Goal: Complete application form: Complete application form

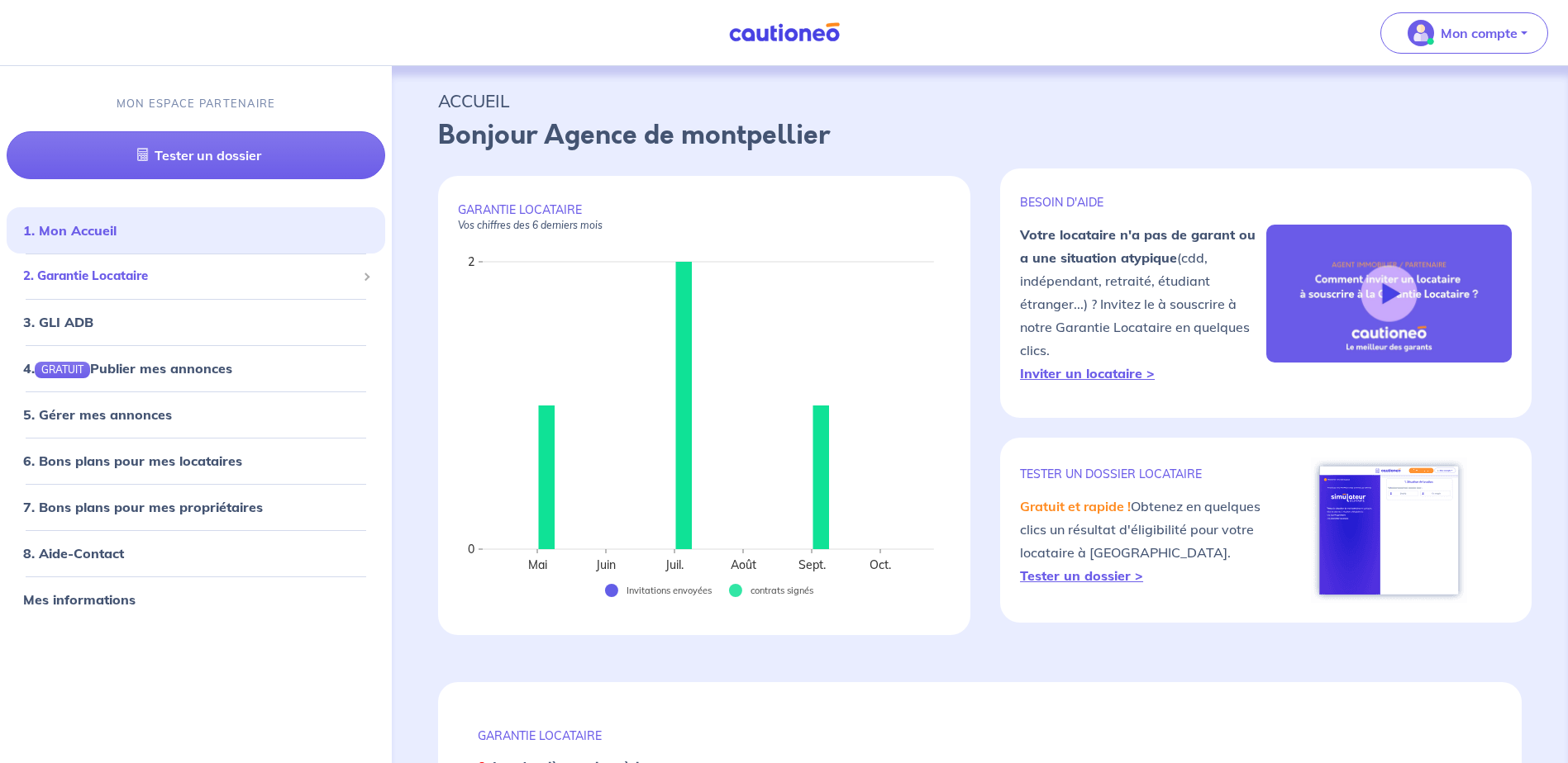
click at [135, 283] on span "2. Garantie Locataire" at bounding box center [190, 276] width 333 height 19
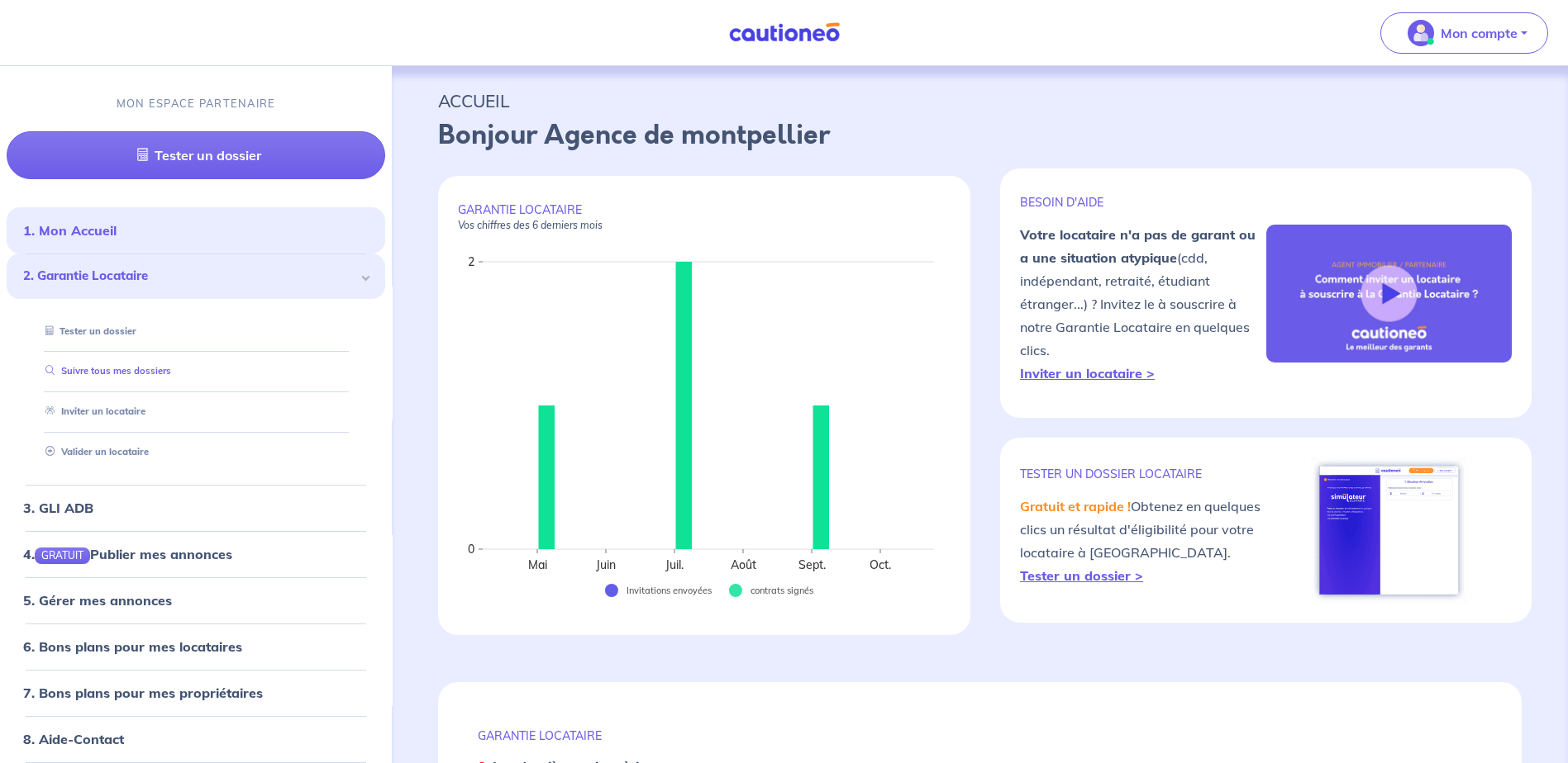
click at [124, 378] on link "Suivre tous mes dossiers" at bounding box center [105, 372] width 132 height 12
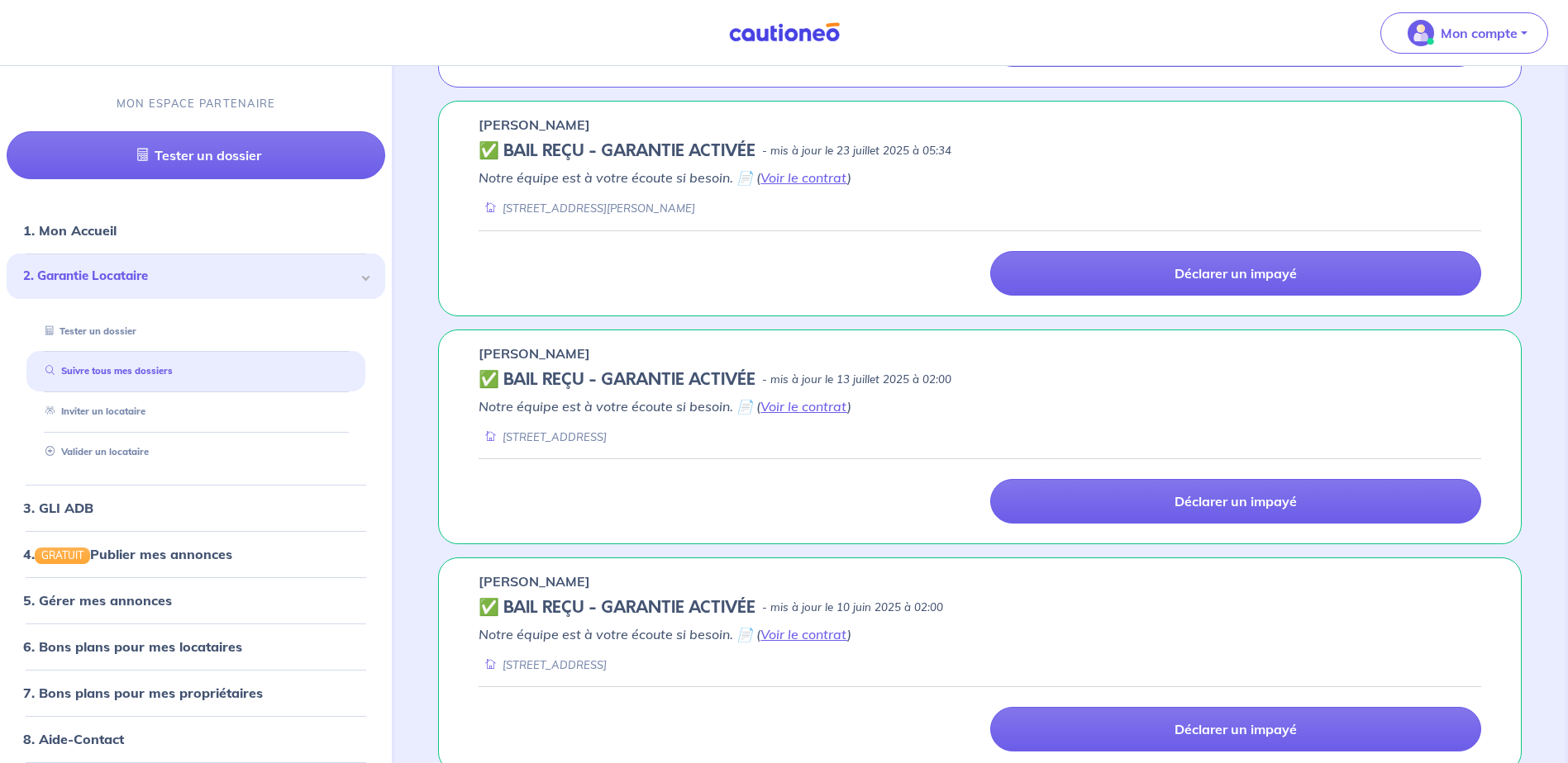
scroll to position [1476, 0]
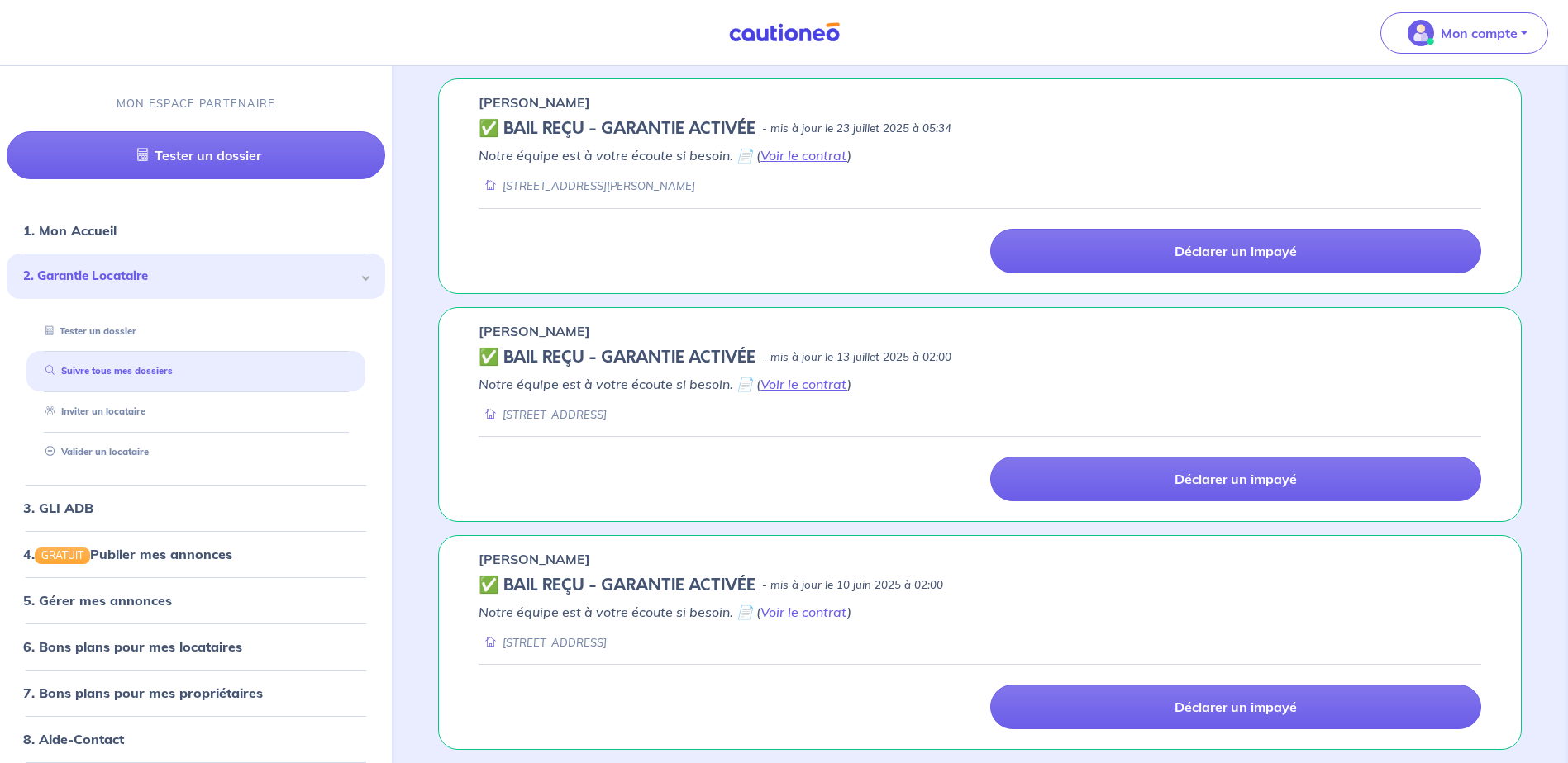
drag, startPoint x: 606, startPoint y: 386, endPoint x: 440, endPoint y: 451, distance: 178.3
click at [440, 451] on div "Axel SPITERI ✅ BAIL REÇU - GARANTIE ACTIVÉE - mis à jour le 13 juillet 2025 à 0…" at bounding box center [980, 414] width 1084 height 215
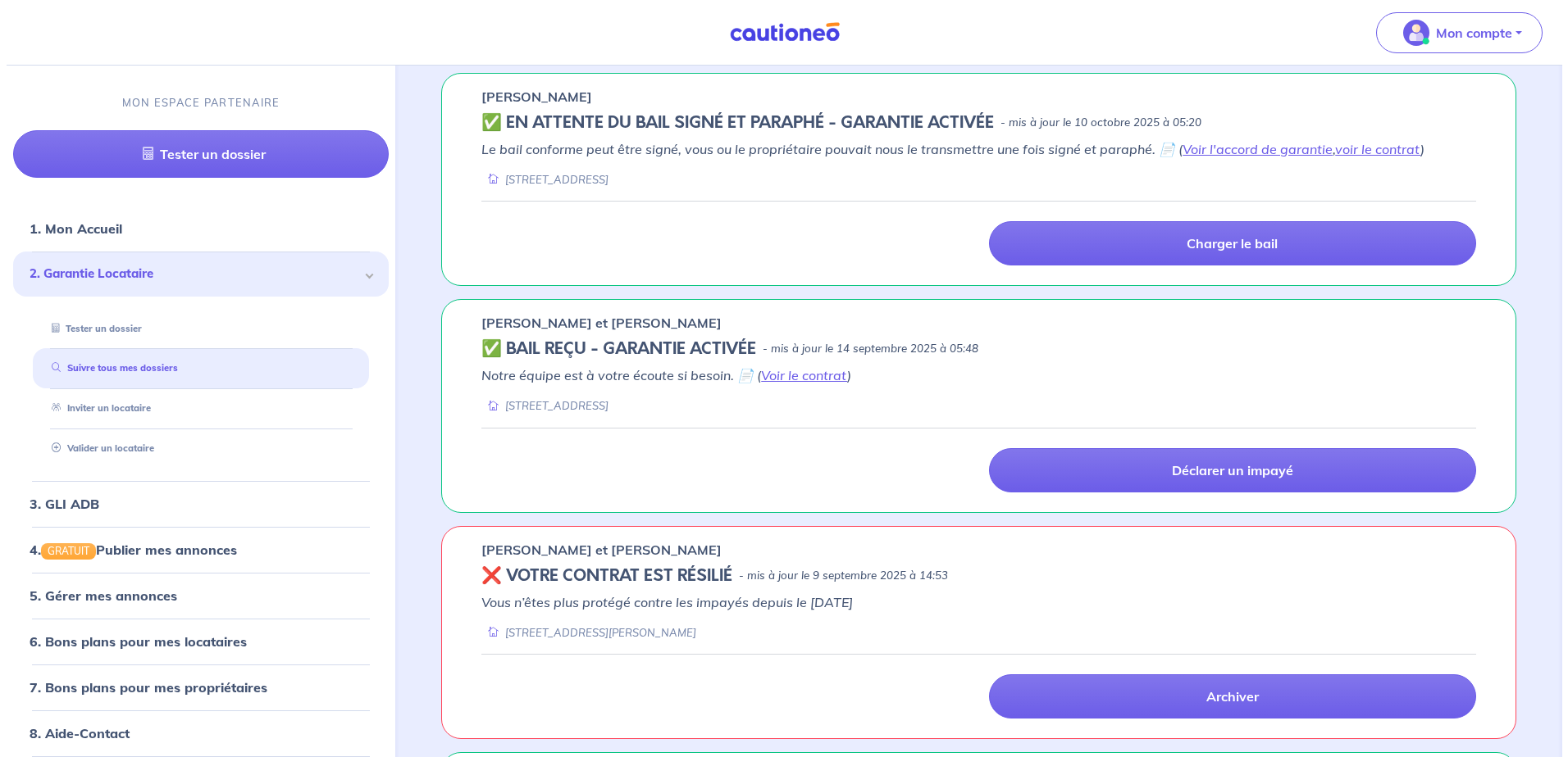
scroll to position [0, 0]
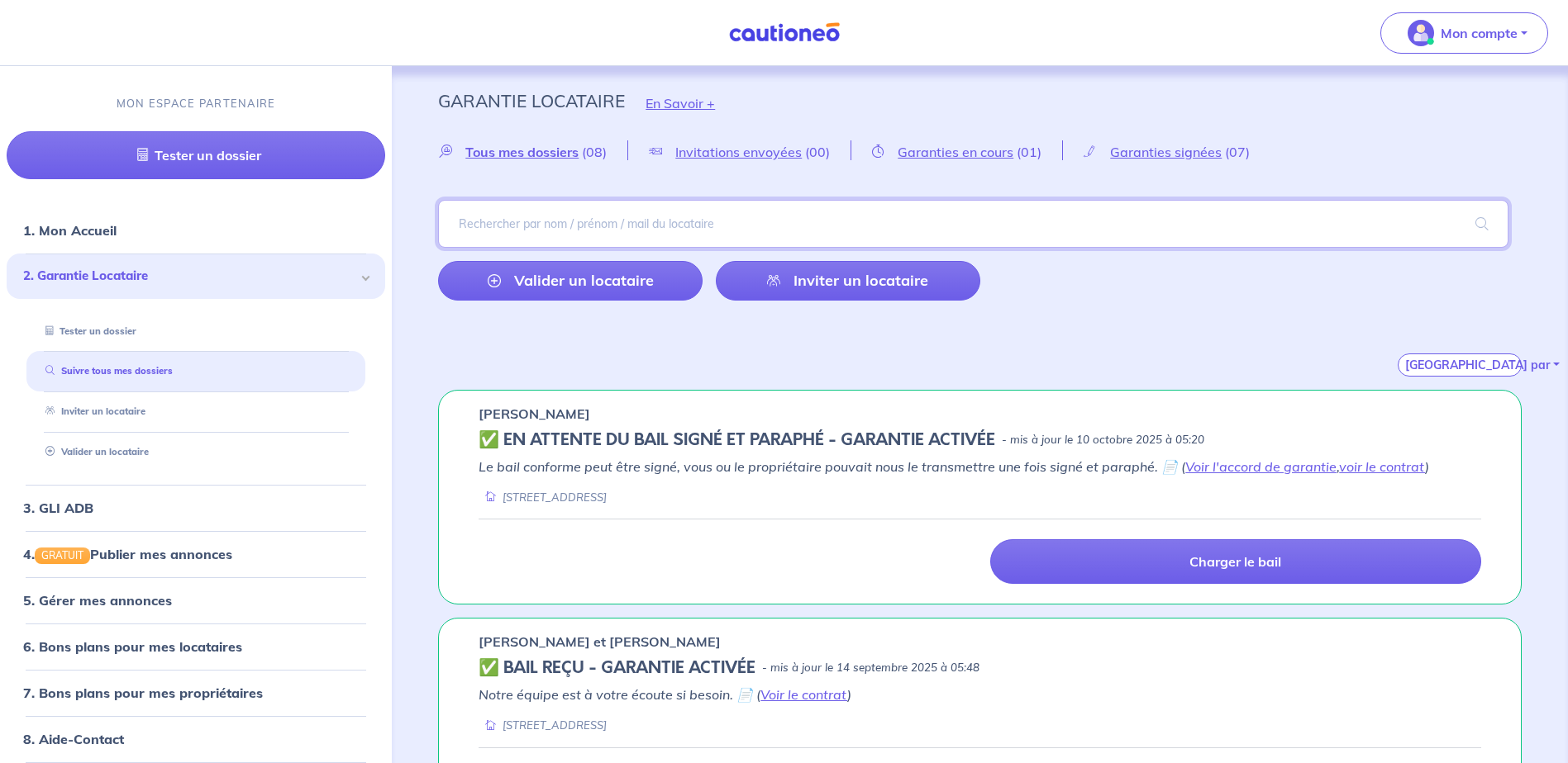
click at [545, 225] on input "search" at bounding box center [973, 223] width 1070 height 48
type input "COULOMB"
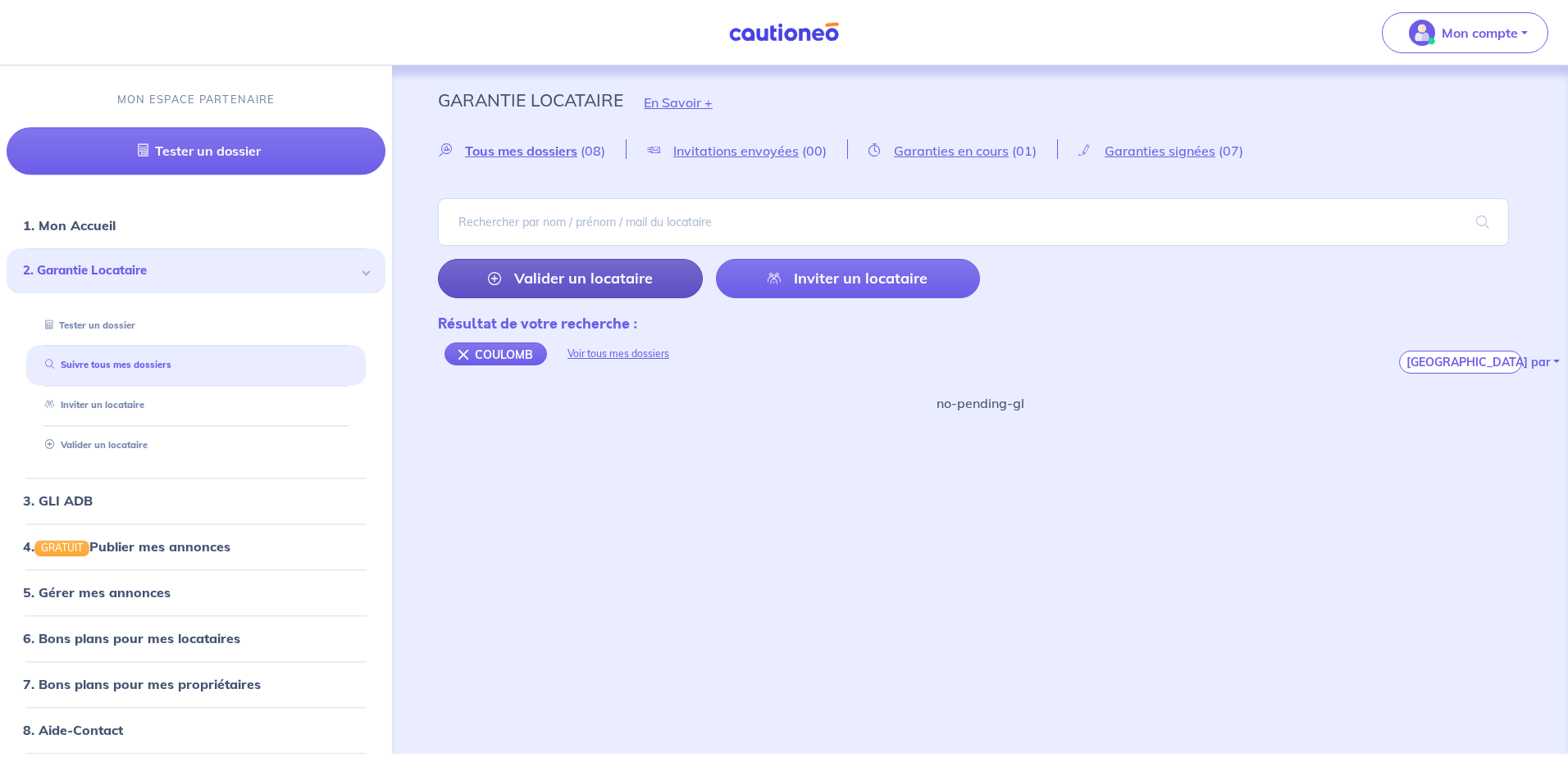
click at [606, 278] on link "Valider un locataire" at bounding box center [570, 279] width 264 height 39
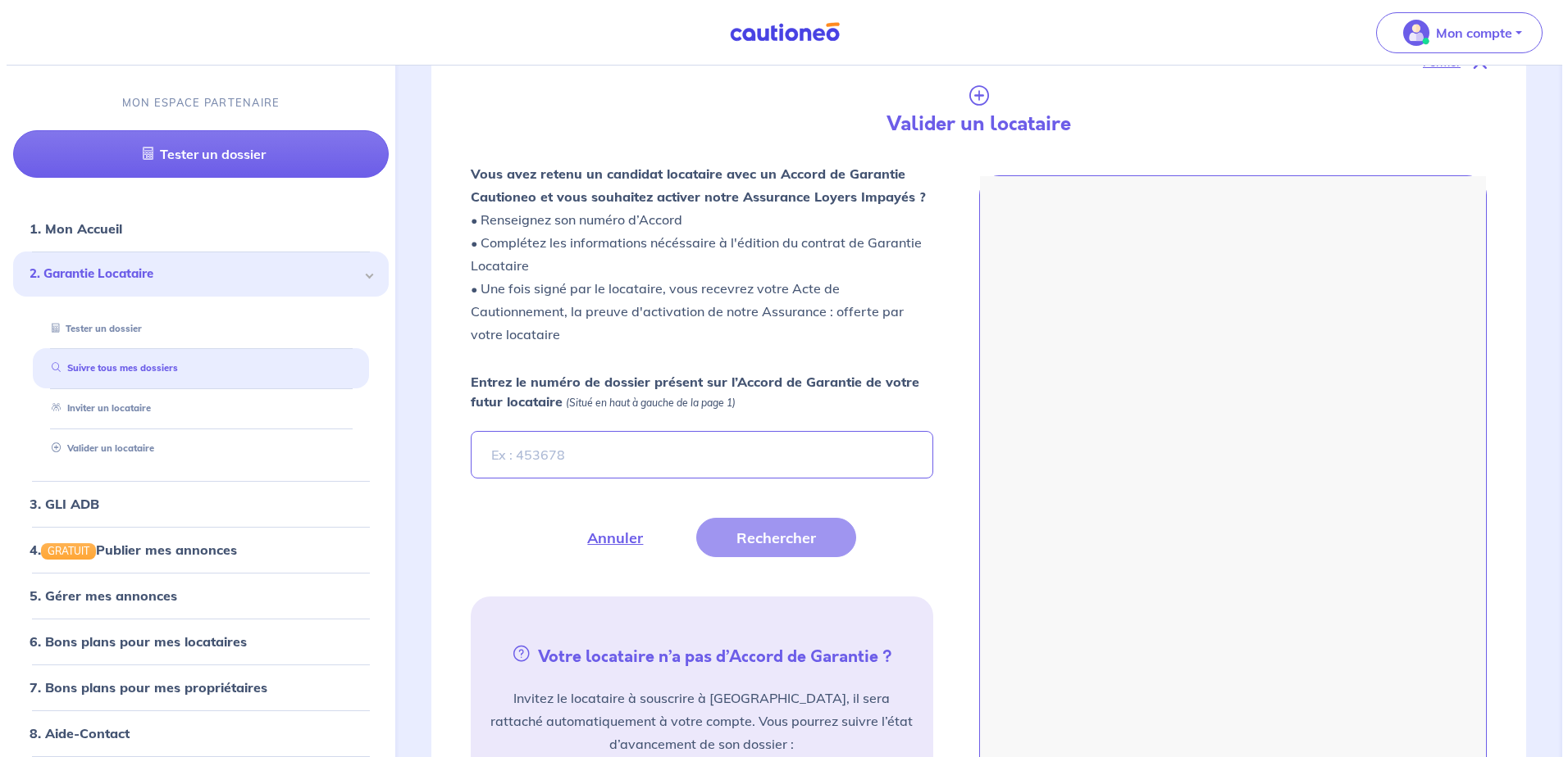
scroll to position [387, 0]
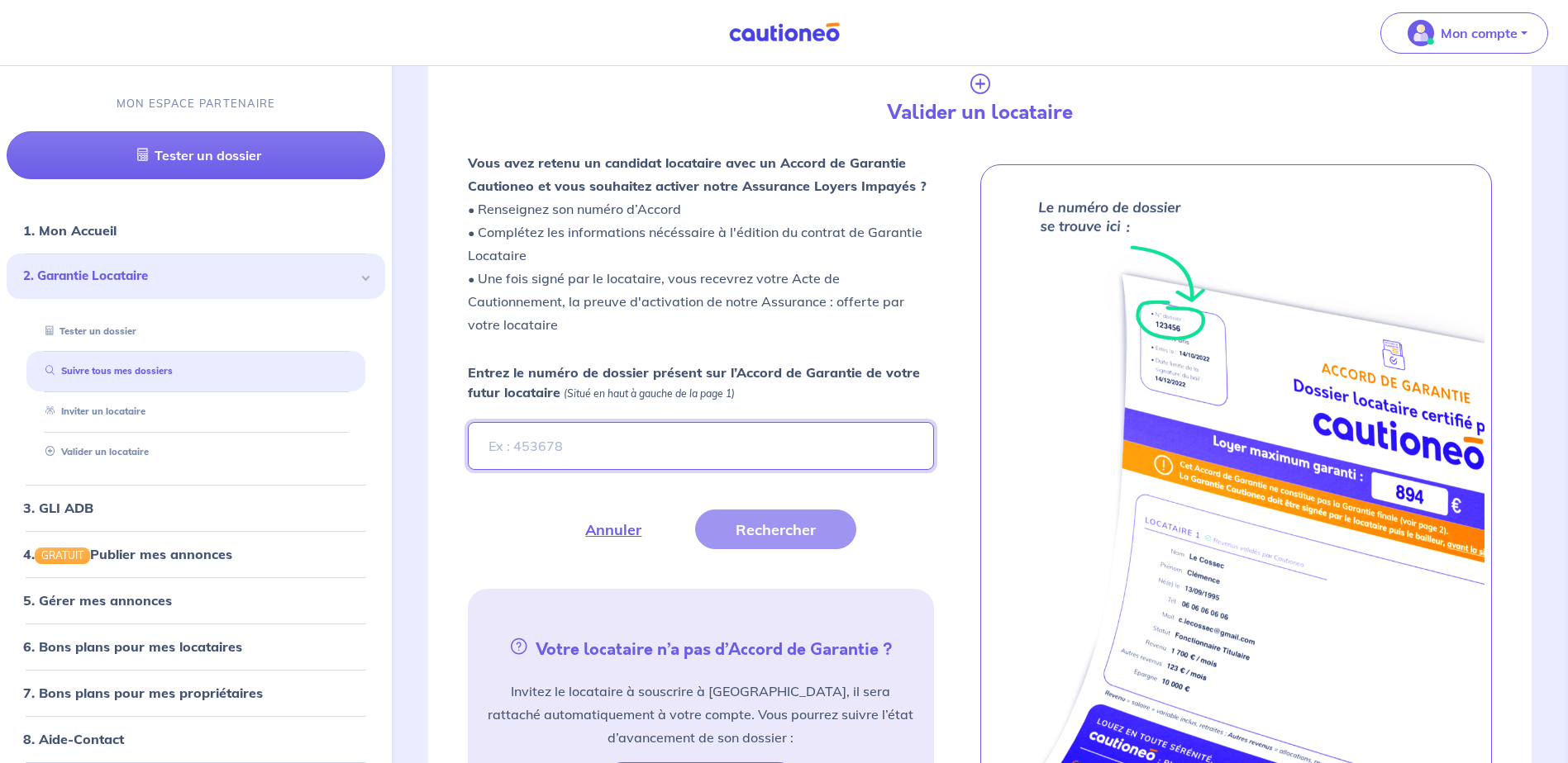
click at [687, 454] on input "Entrez le numéro de dossier présent sur l’Accord de Garantie de votre futur loc…" at bounding box center [700, 446] width 466 height 48
type input "PajNAm"
click at [748, 509] on button "Rechercher" at bounding box center [775, 529] width 161 height 39
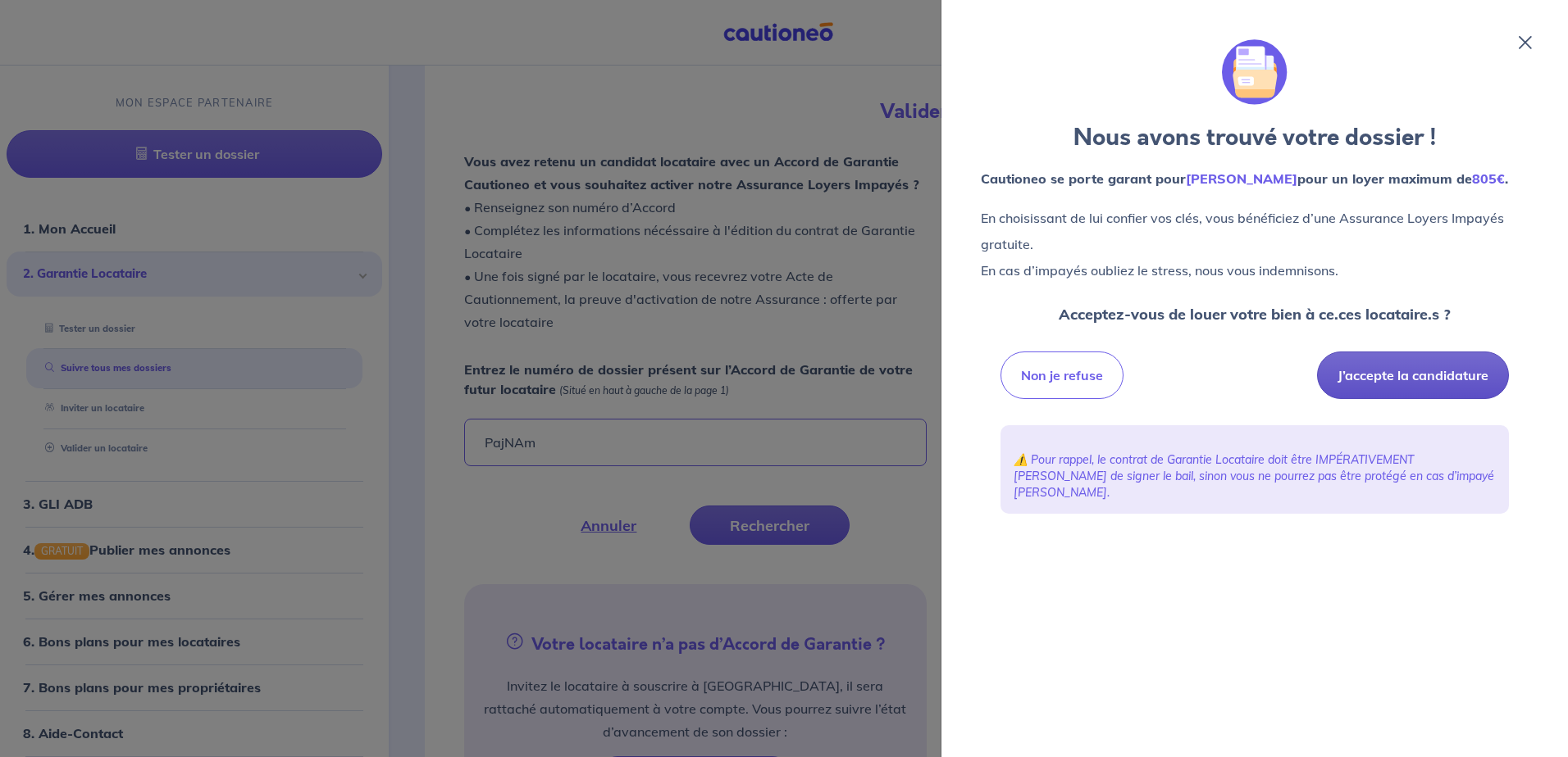
click at [1403, 369] on button "J’accepte la candidature" at bounding box center [1412, 375] width 192 height 48
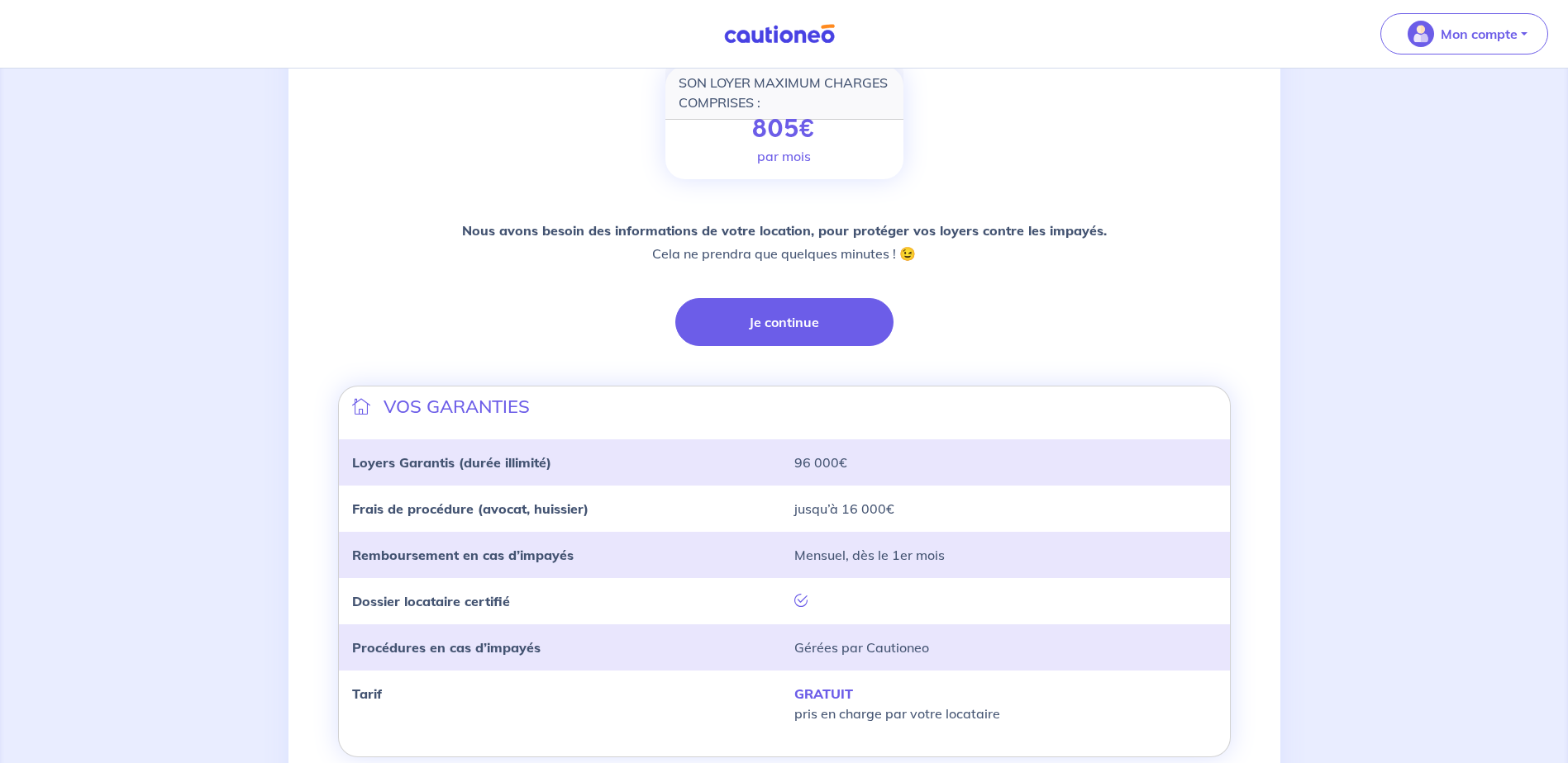
scroll to position [337, 0]
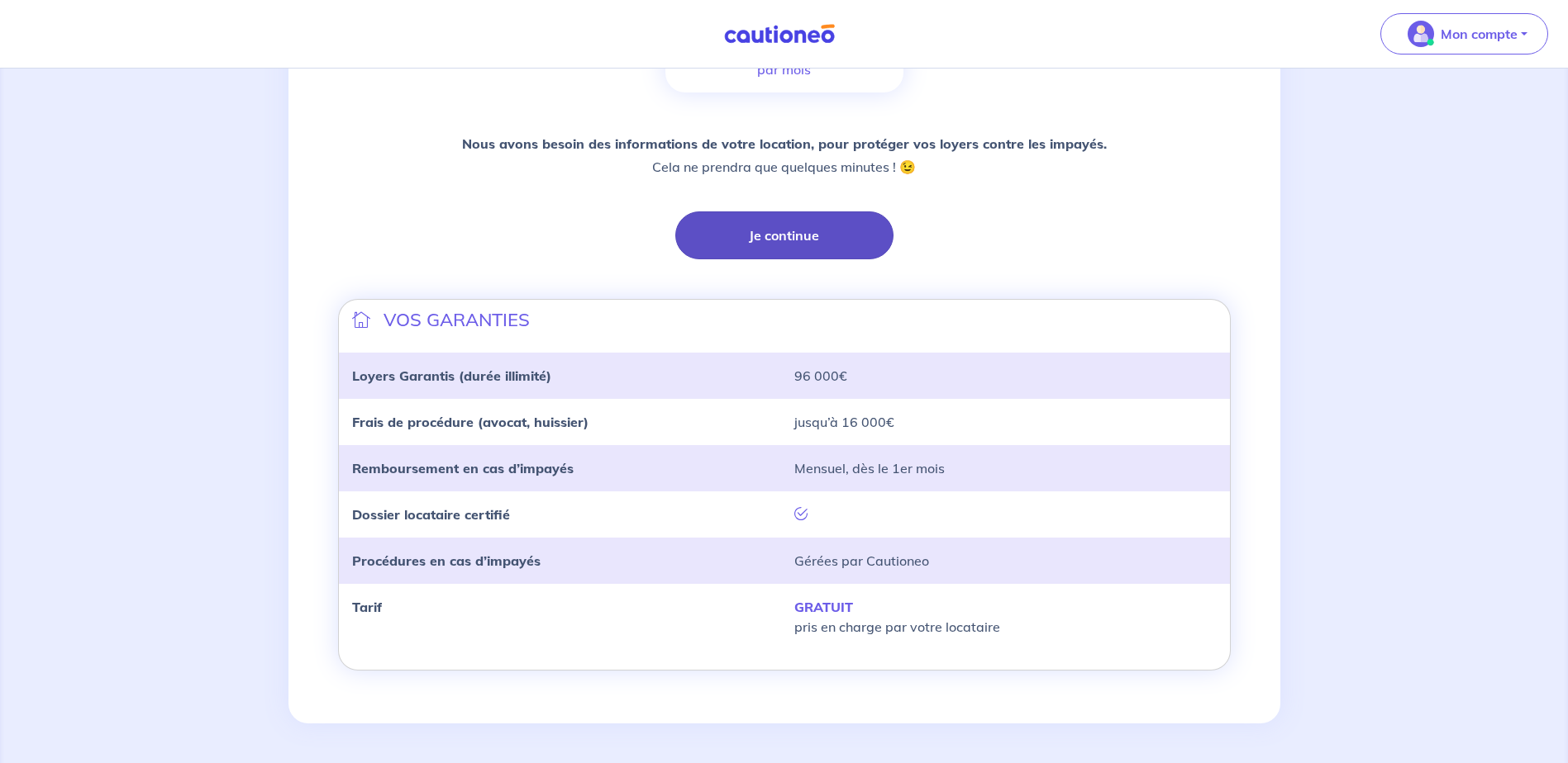
click at [777, 240] on button "Je continue" at bounding box center [784, 235] width 219 height 48
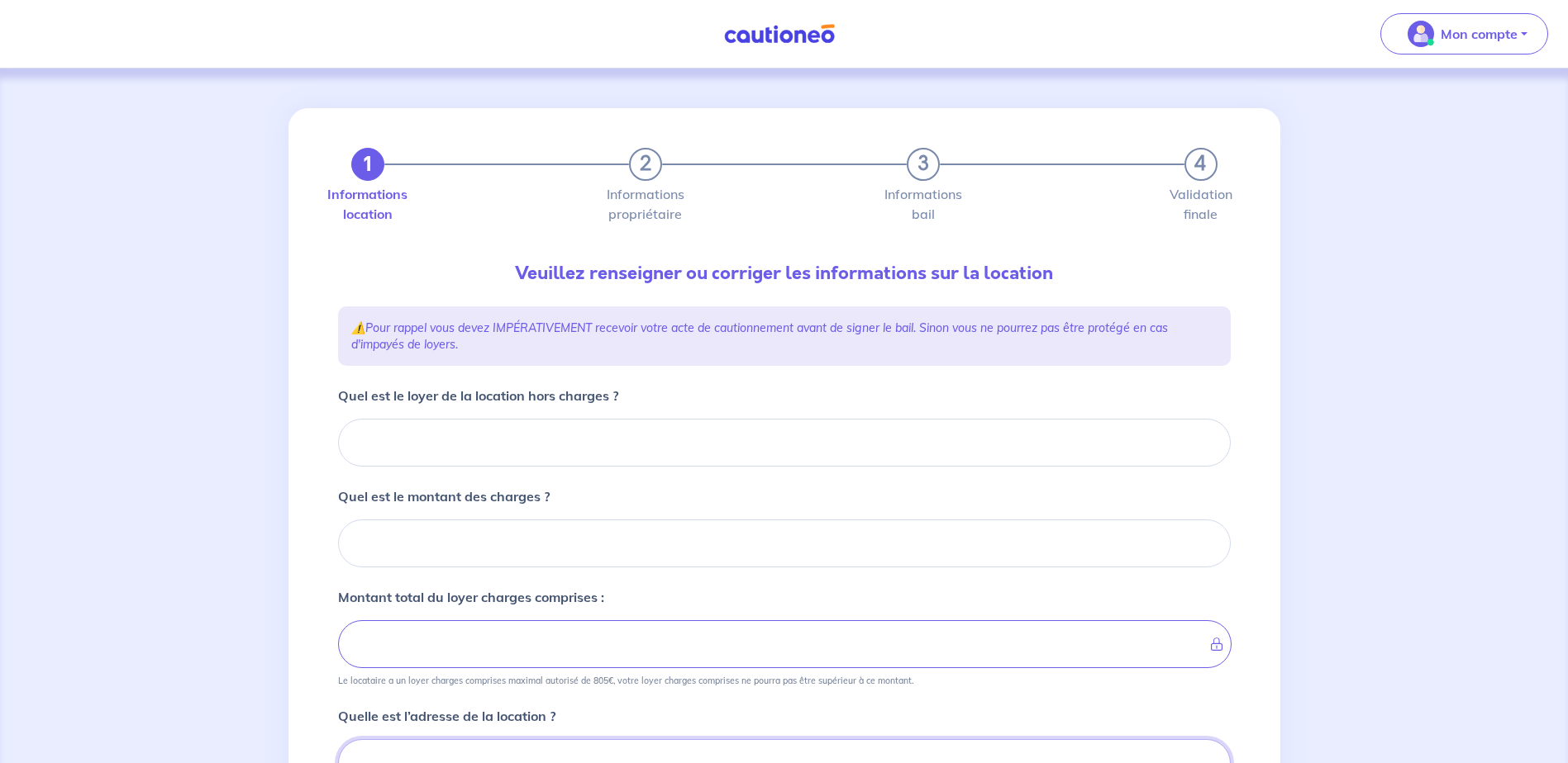
scroll to position [8, 0]
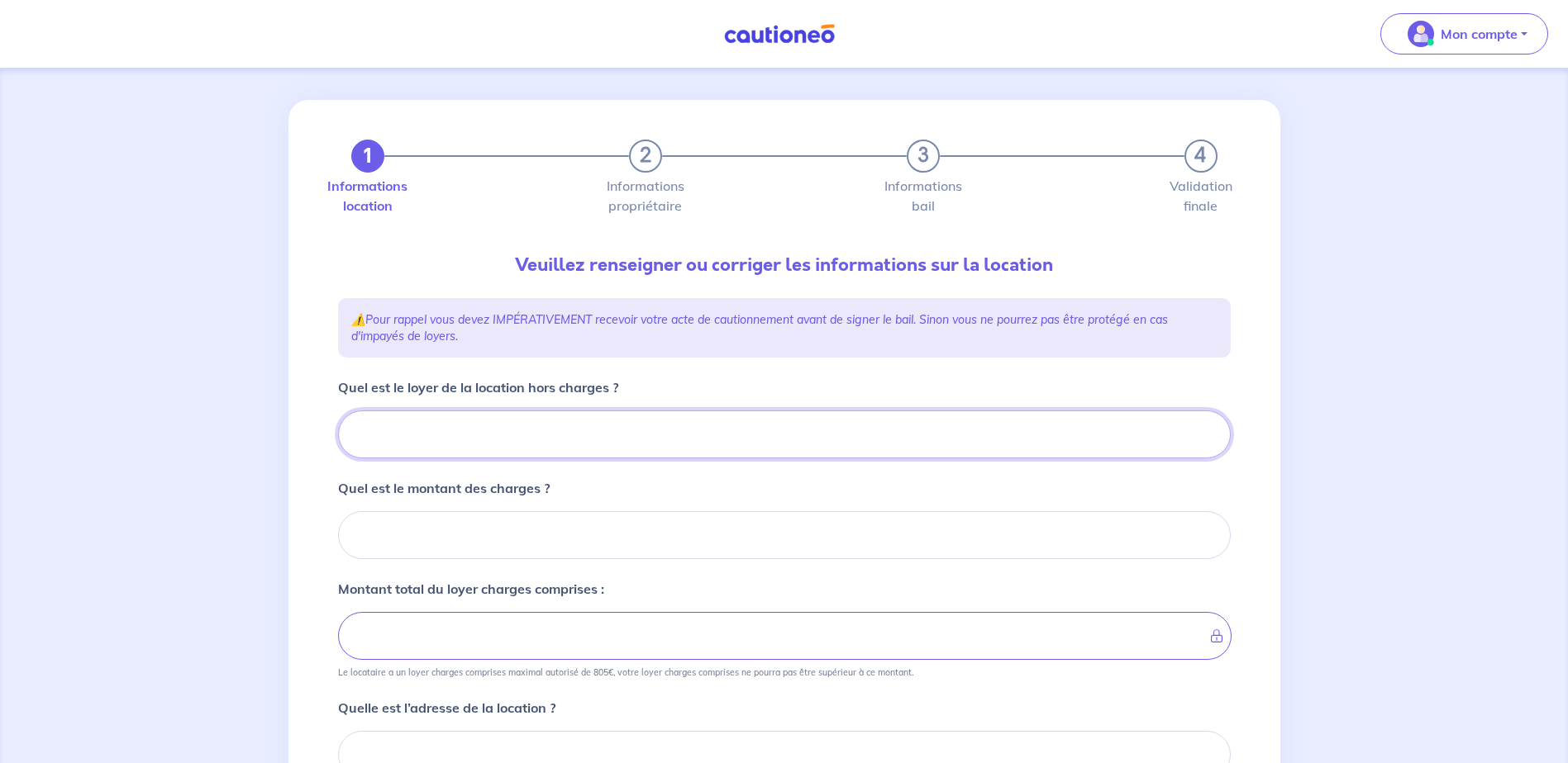
click at [522, 444] on input "Quel est le loyer de la location hors charges ?" at bounding box center [784, 434] width 893 height 48
type input "5"
type input "59"
type input "593"
type input "593.78"
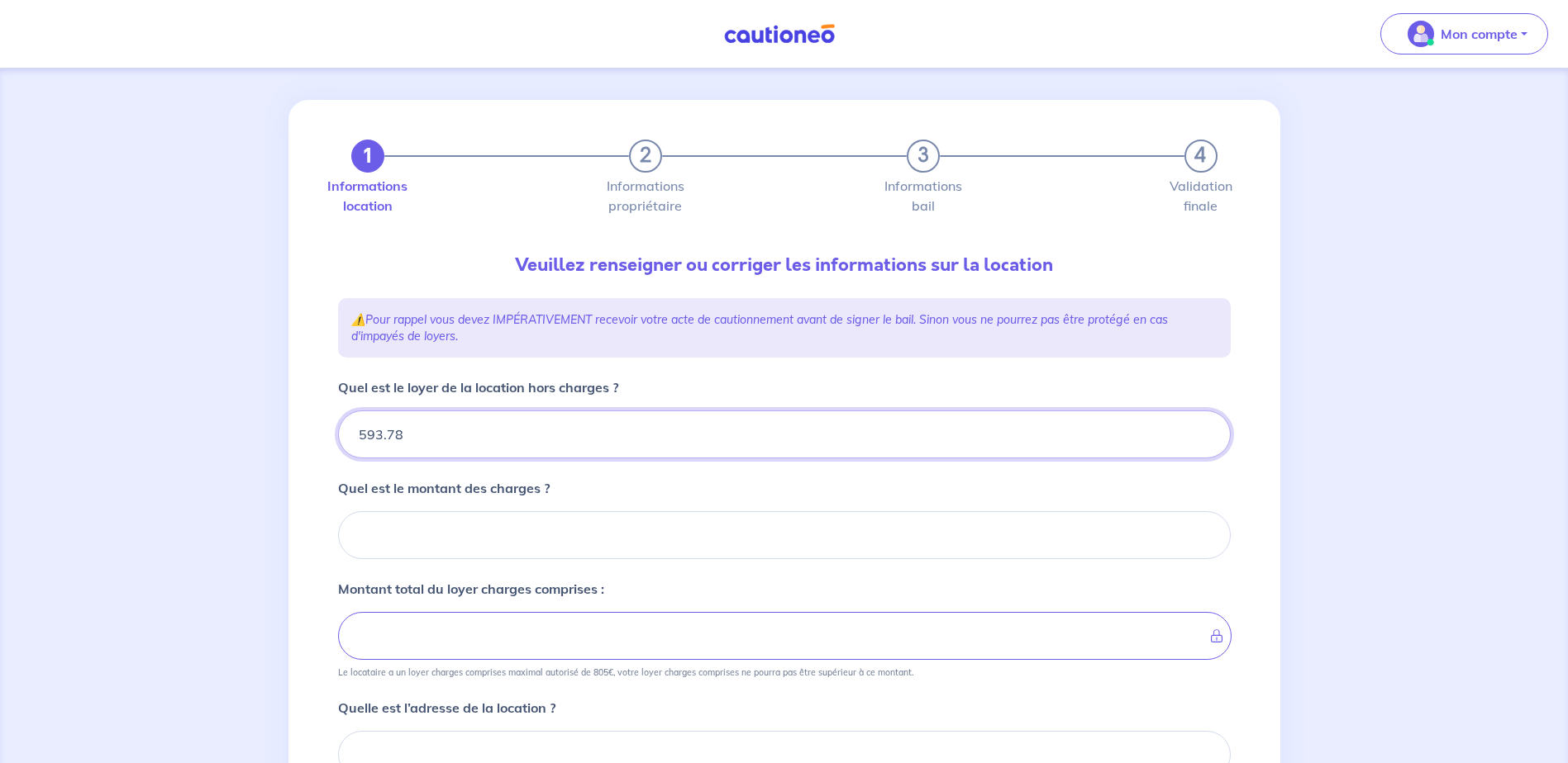
type input "593.78"
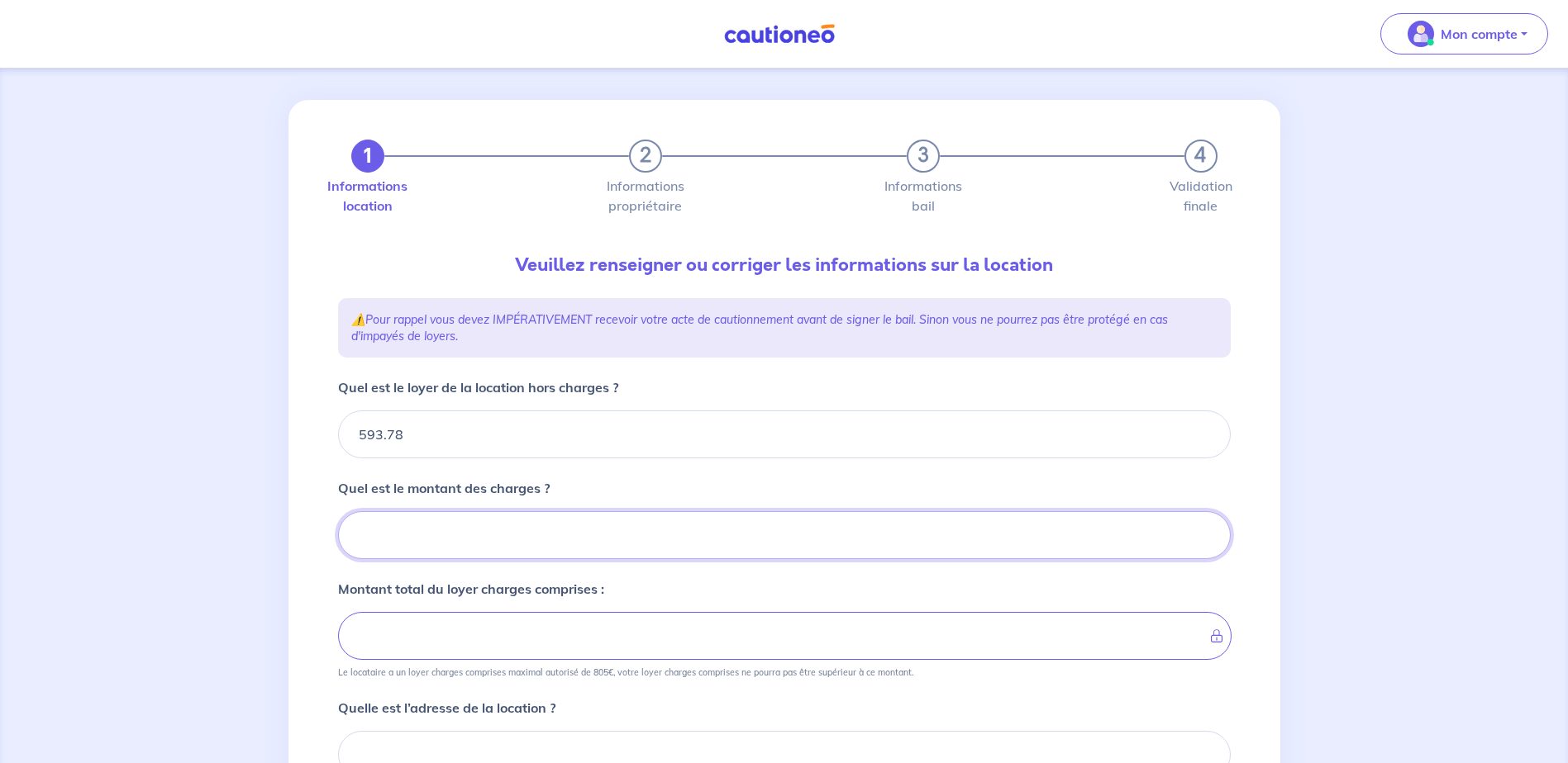
click at [408, 527] on input "Quel est le montant des charges ?" at bounding box center [784, 535] width 893 height 48
type input "6"
type input "599.78"
type input "68"
type input "661.78"
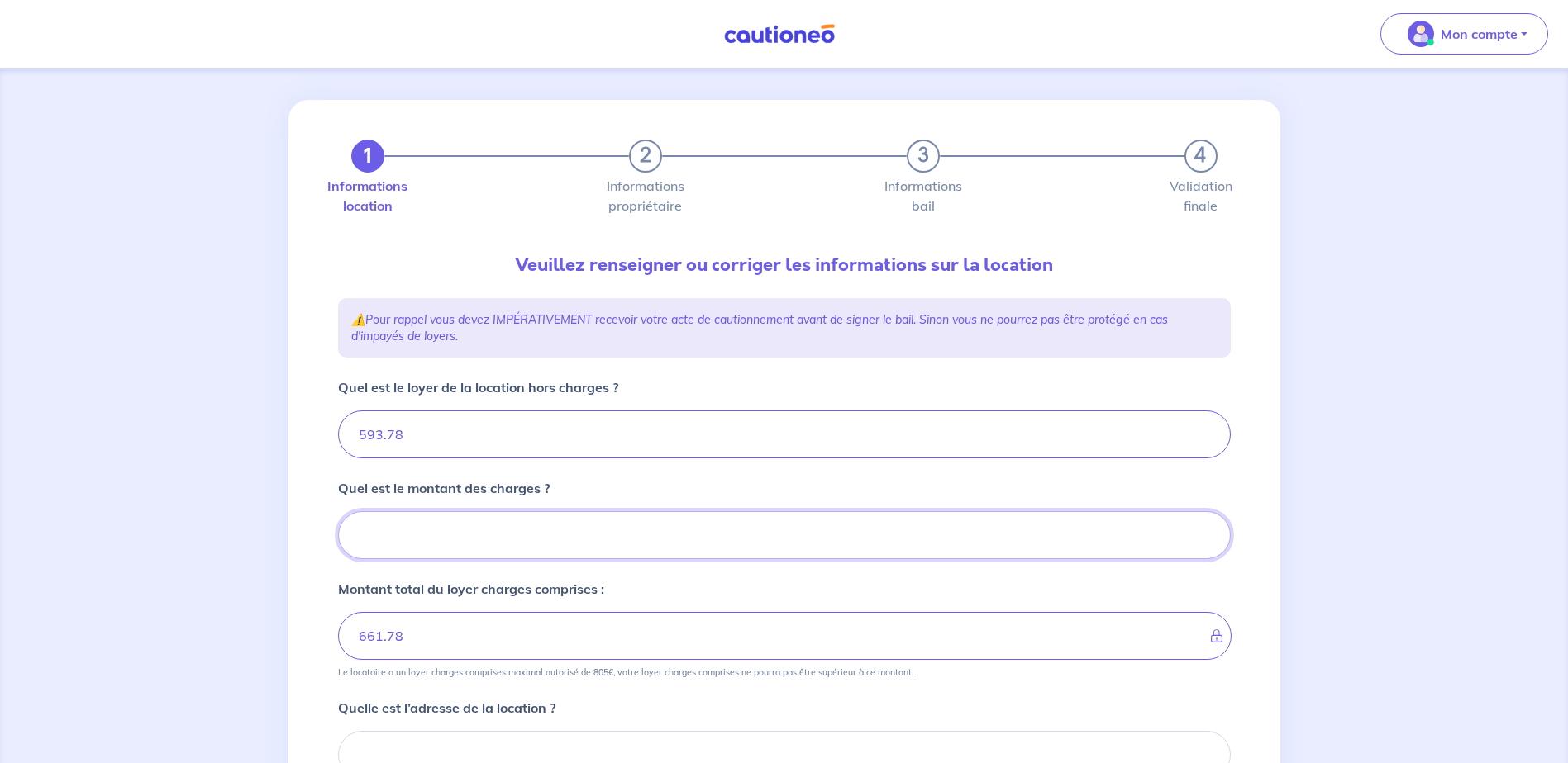
type input "68.2"
type input "593.78"
type input "68.26"
type input "662.04"
type input "68.26"
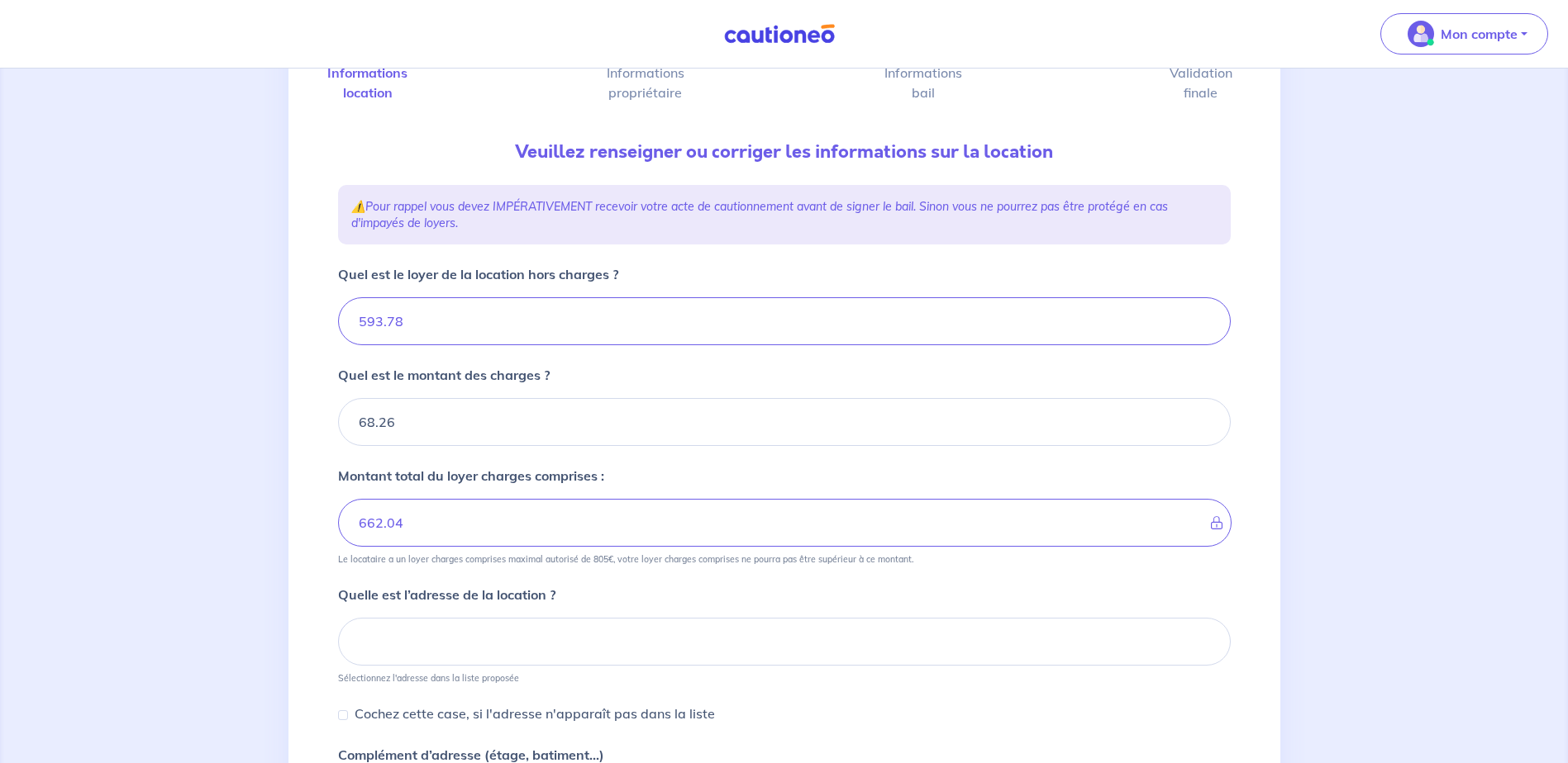
scroll to position [257, 0]
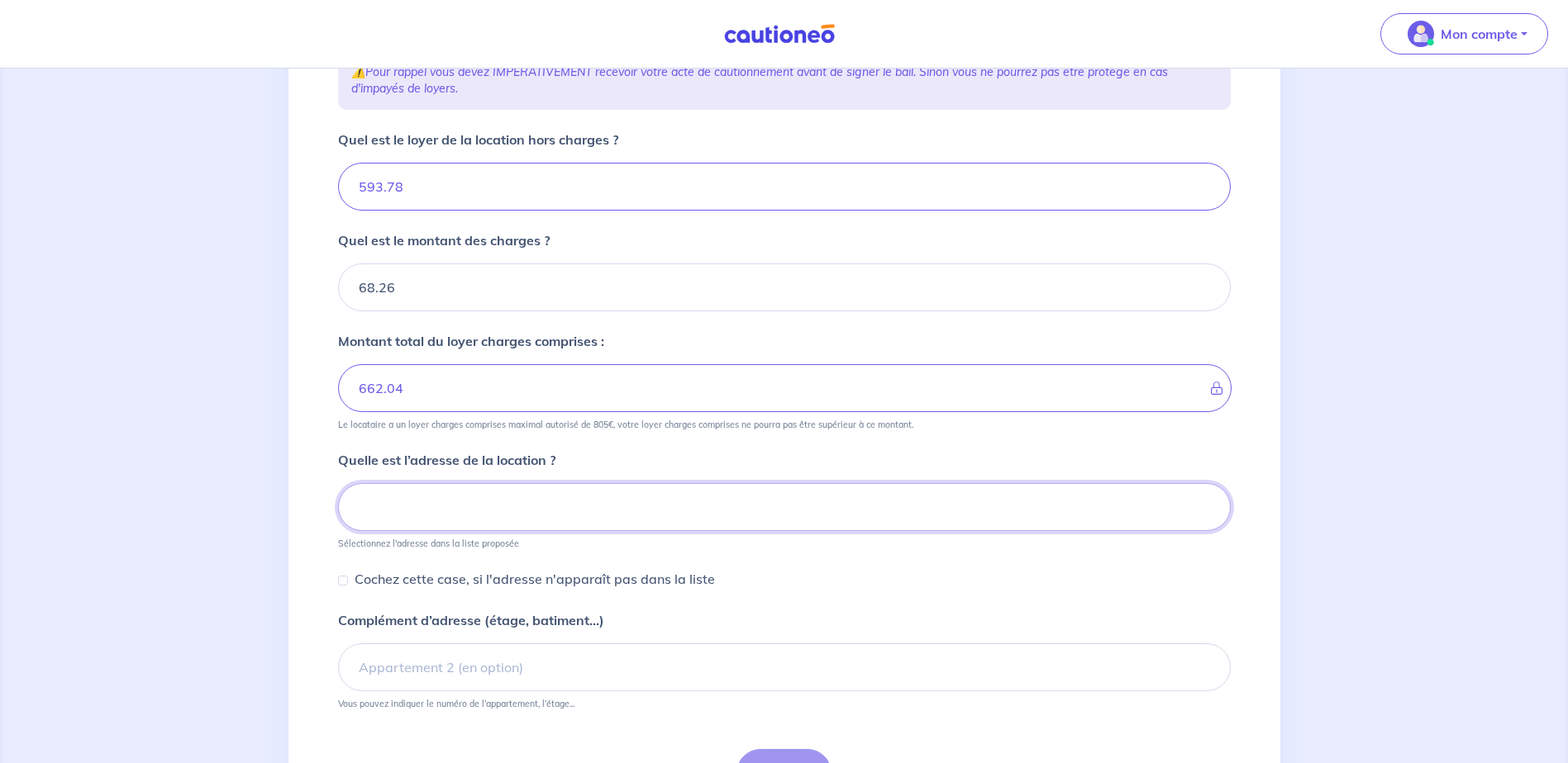
click at [415, 520] on input at bounding box center [784, 506] width 893 height 48
paste input "237 RUE VICTORIA HUESCA"
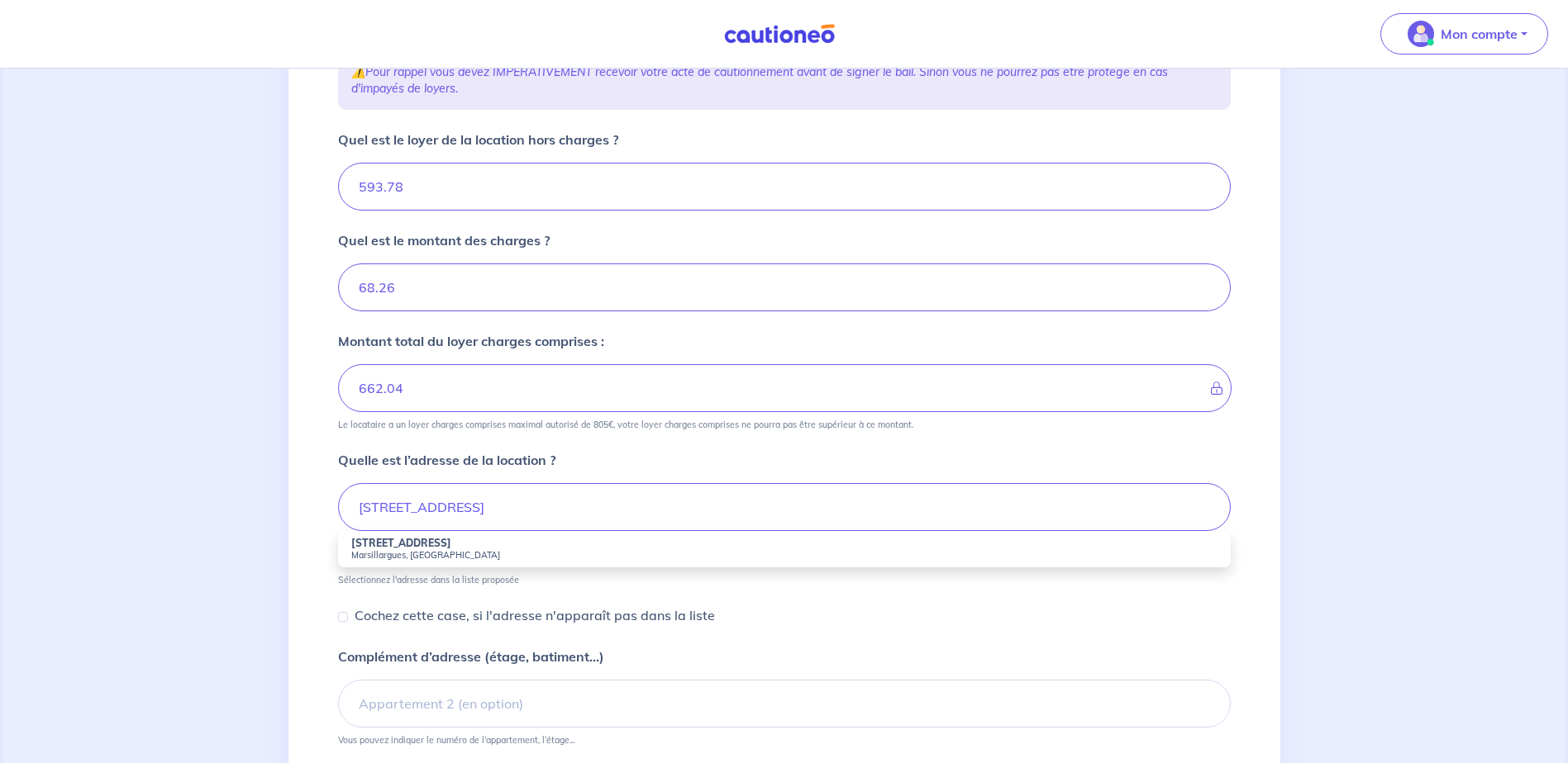
click at [446, 560] on small "Marsillargues, France" at bounding box center [785, 555] width 866 height 12
type input "237 Rue Victoria Huesca, Marsillargues, France"
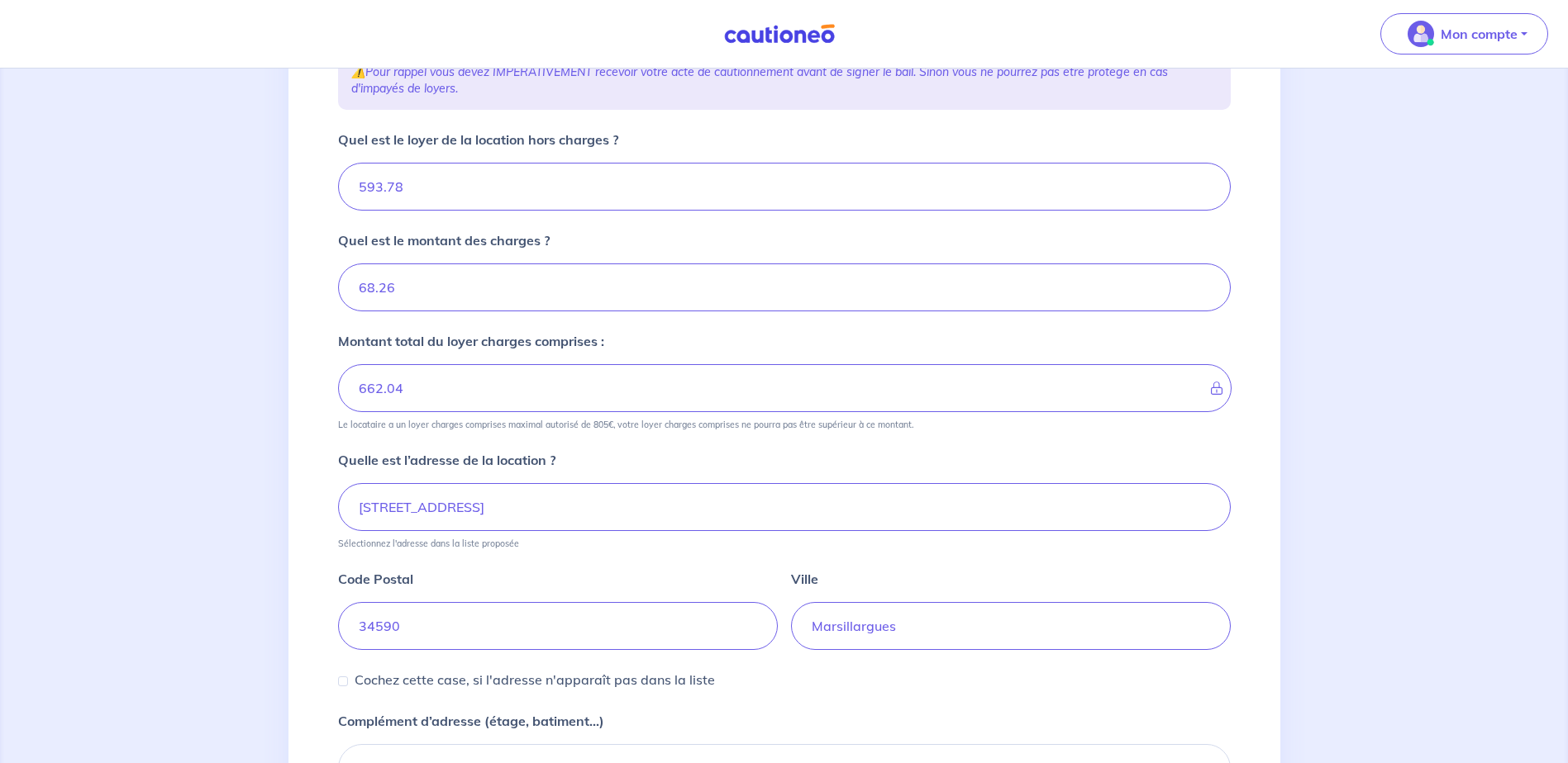
scroll to position [463, 0]
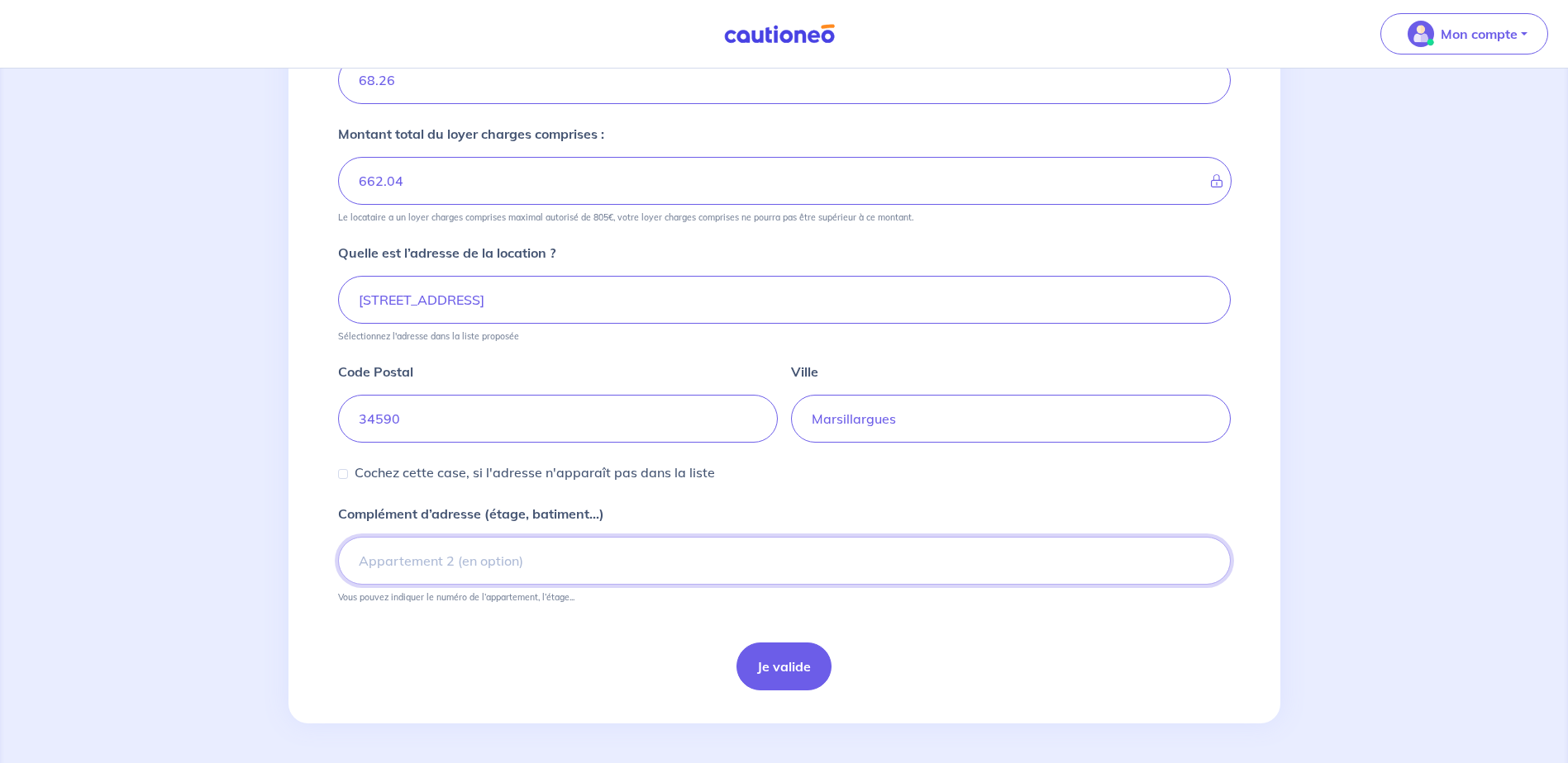
click at [405, 553] on input "Complément d’adresse (étage, batiment...)" at bounding box center [784, 560] width 893 height 48
type input "206"
click at [763, 654] on button "Je valide" at bounding box center [784, 666] width 95 height 48
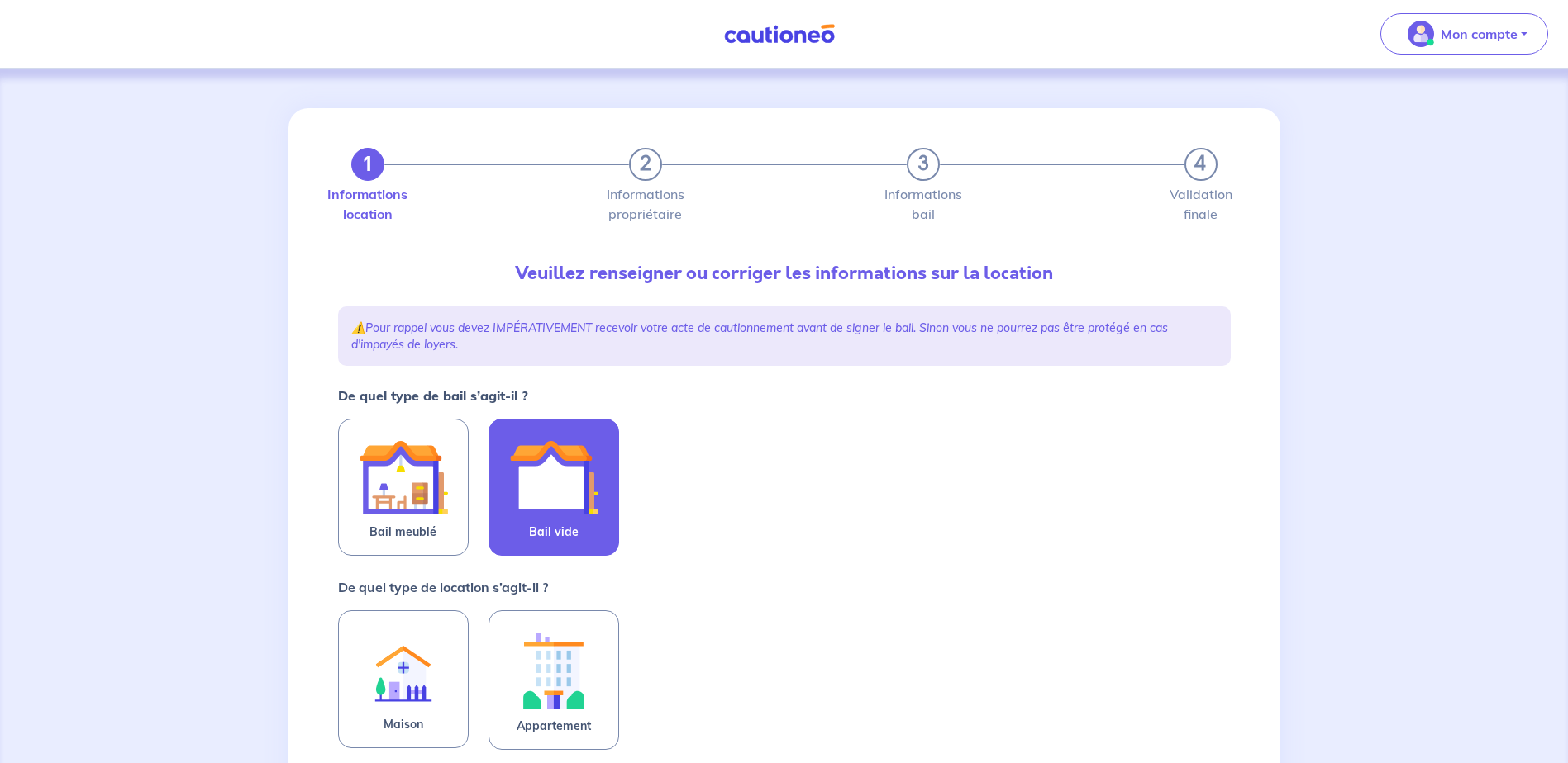
click at [530, 465] on img at bounding box center [554, 477] width 89 height 89
click at [0, 0] on input "Bail vide" at bounding box center [0, 0] width 0 height 0
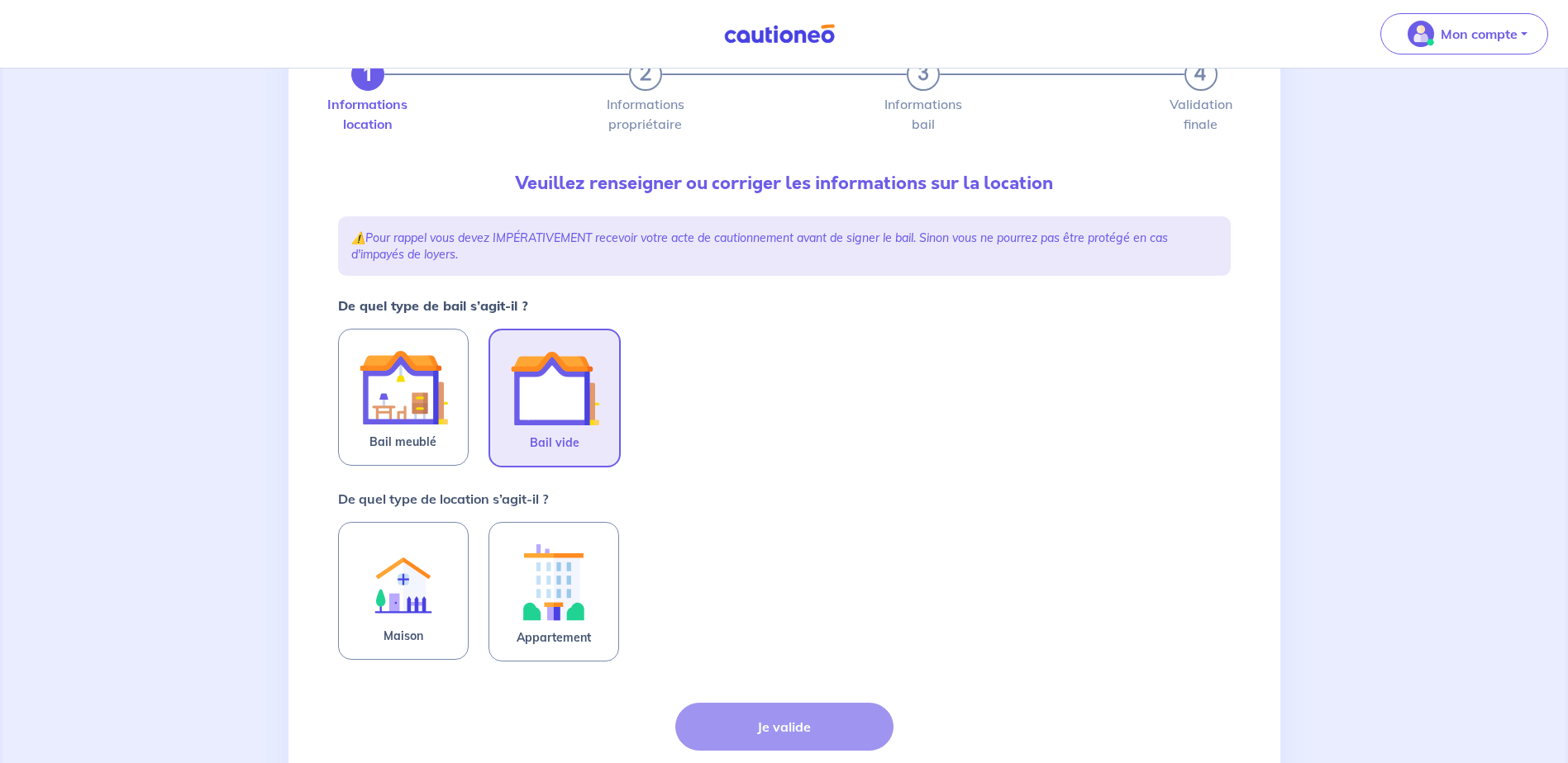
scroll to position [212, 0]
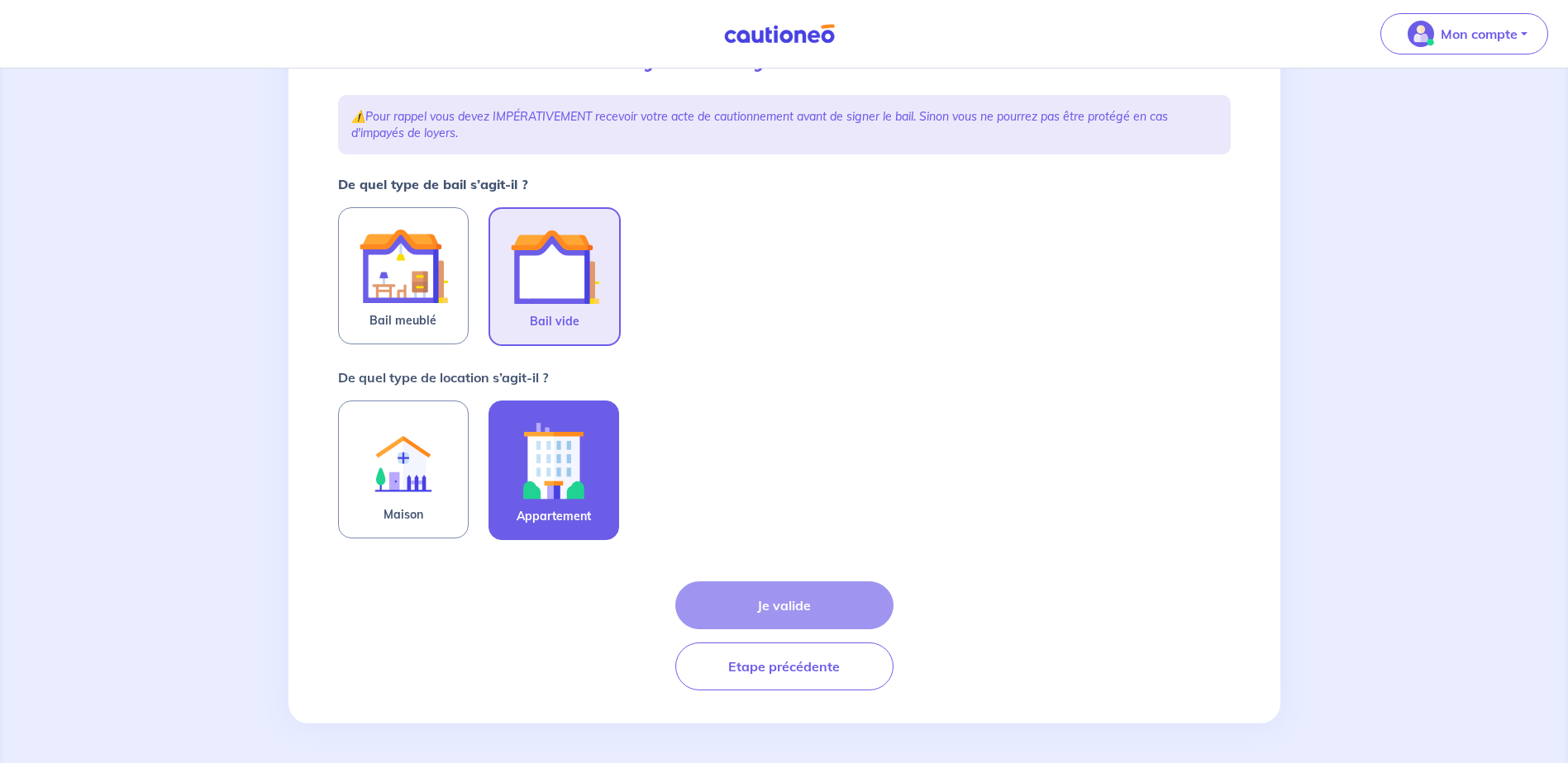
click at [511, 461] on img at bounding box center [554, 460] width 89 height 92
click at [0, 0] on input "Appartement" at bounding box center [0, 0] width 0 height 0
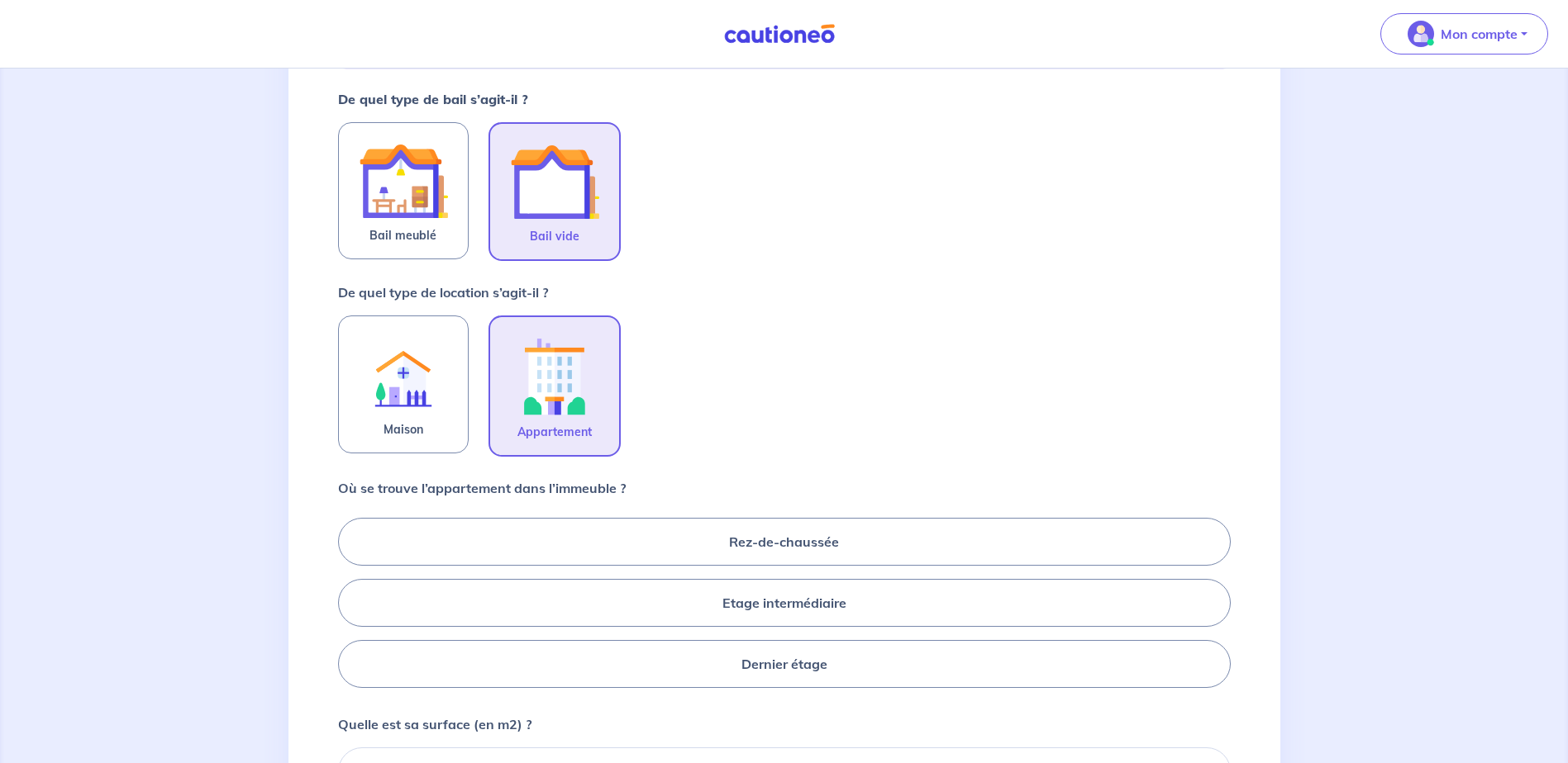
scroll to position [625, 0]
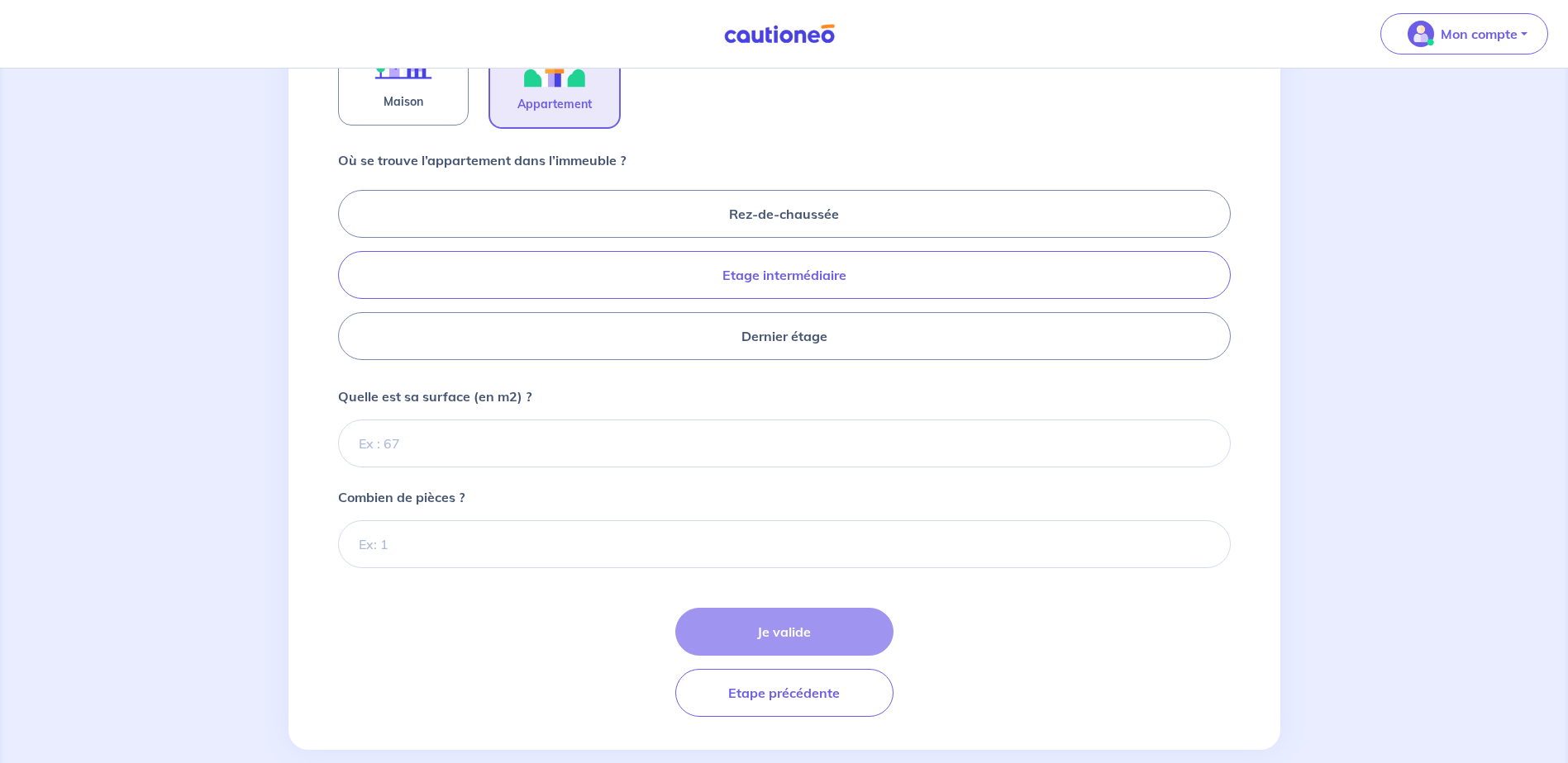
click at [631, 279] on label "Etage intermédiaire" at bounding box center [784, 274] width 893 height 48
click at [349, 279] on input "Etage intermédiaire" at bounding box center [343, 274] width 11 height 11
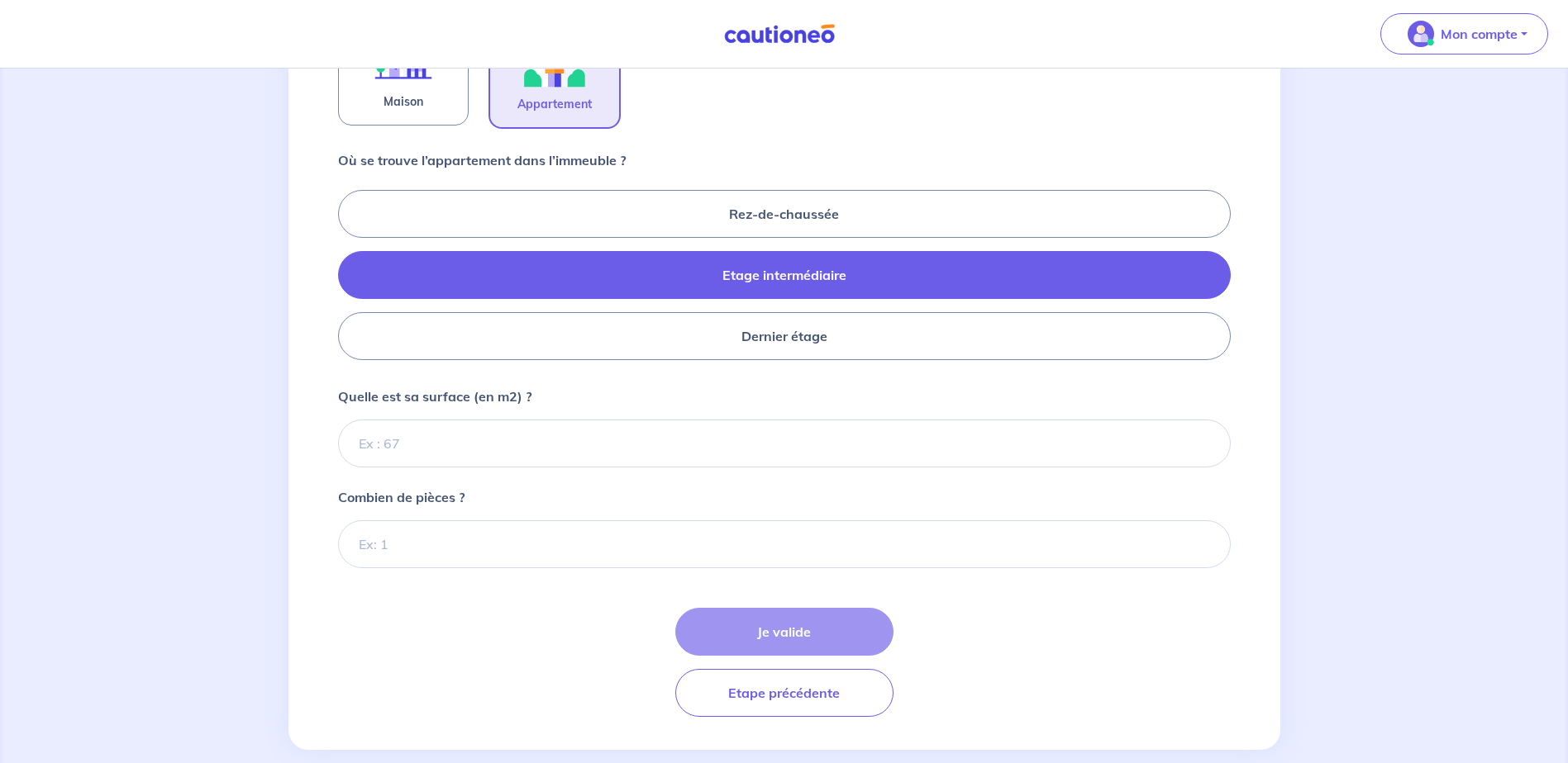
radio input "true"
click at [538, 443] on input "Quelle est sa surface (en m2) ?" at bounding box center [784, 444] width 893 height 48
type input "46"
type input "46.62"
click at [520, 543] on input "Combien de pièces ?" at bounding box center [784, 544] width 893 height 48
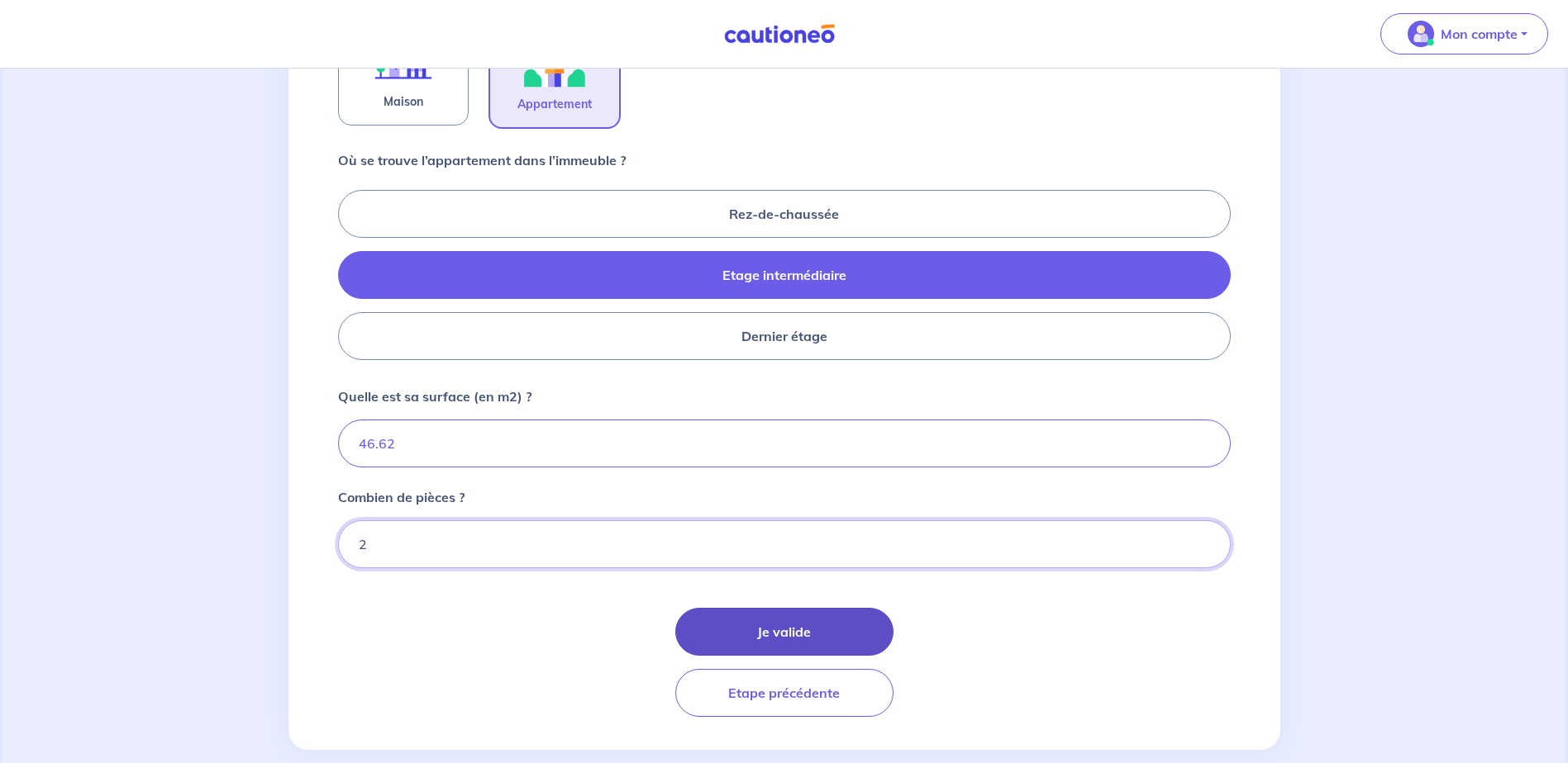
type input "2"
click at [760, 620] on button "Je valide" at bounding box center [784, 632] width 219 height 48
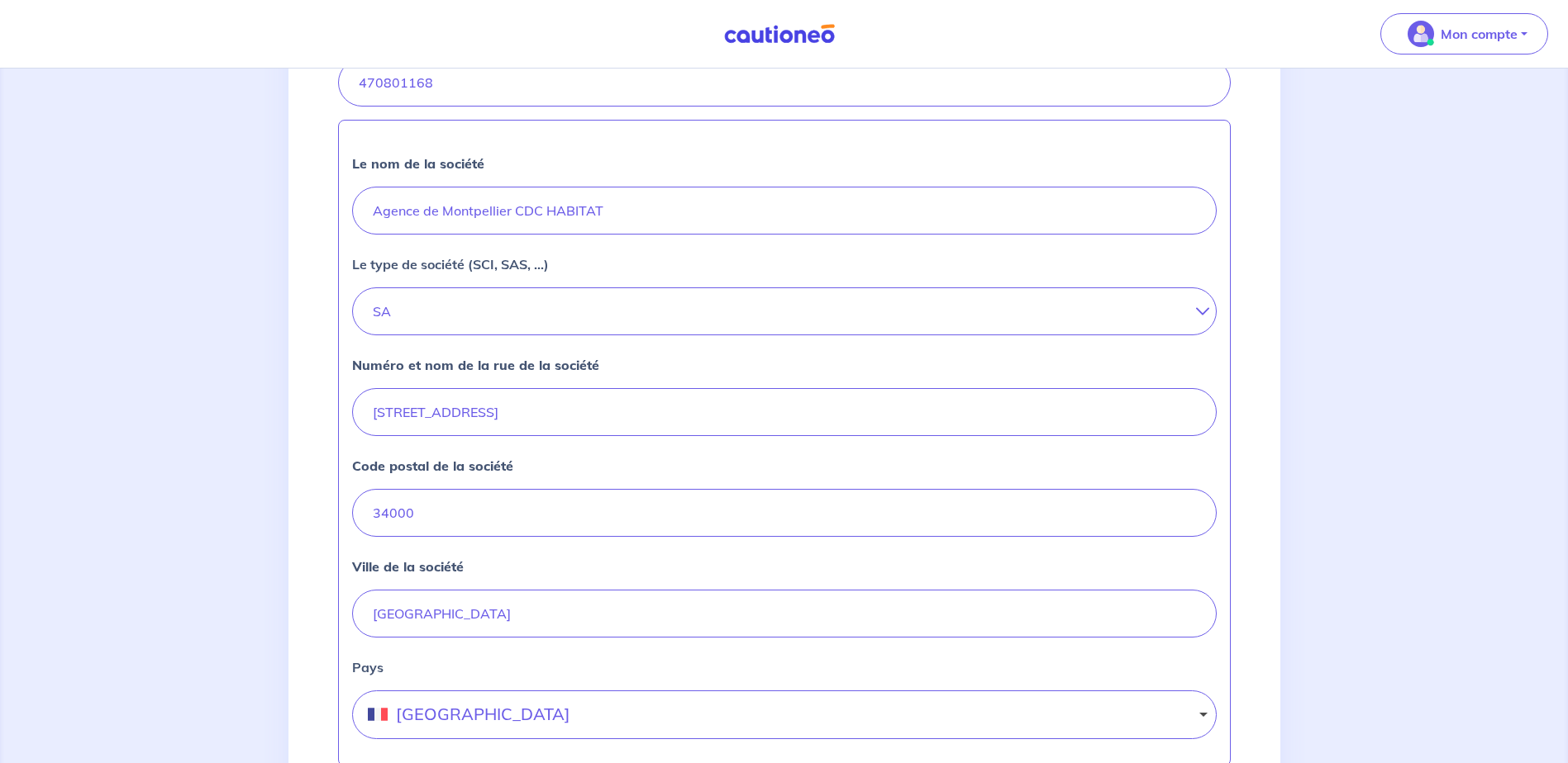
scroll to position [638, 0]
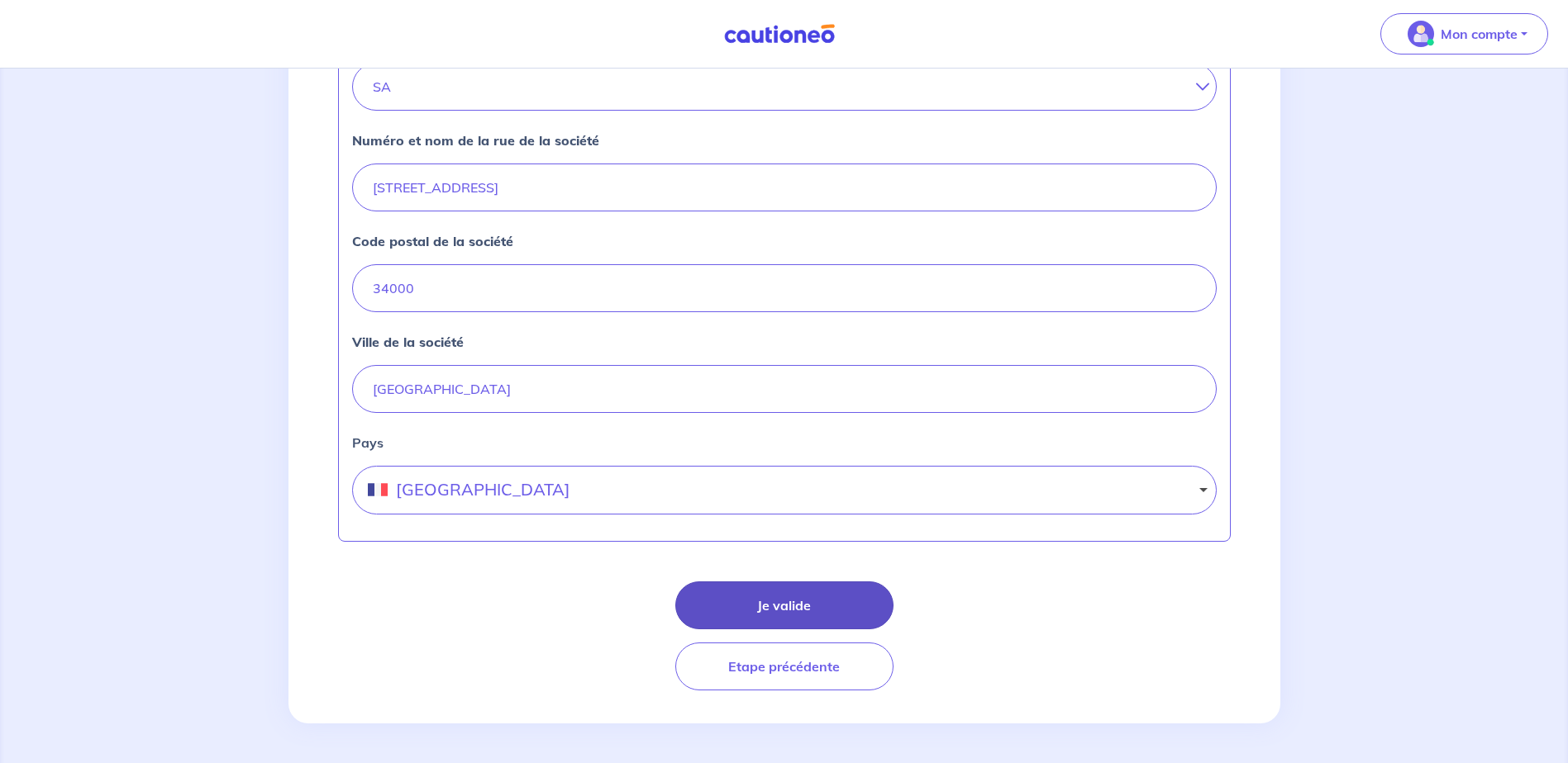
click at [722, 598] on button "Je valide" at bounding box center [784, 605] width 219 height 48
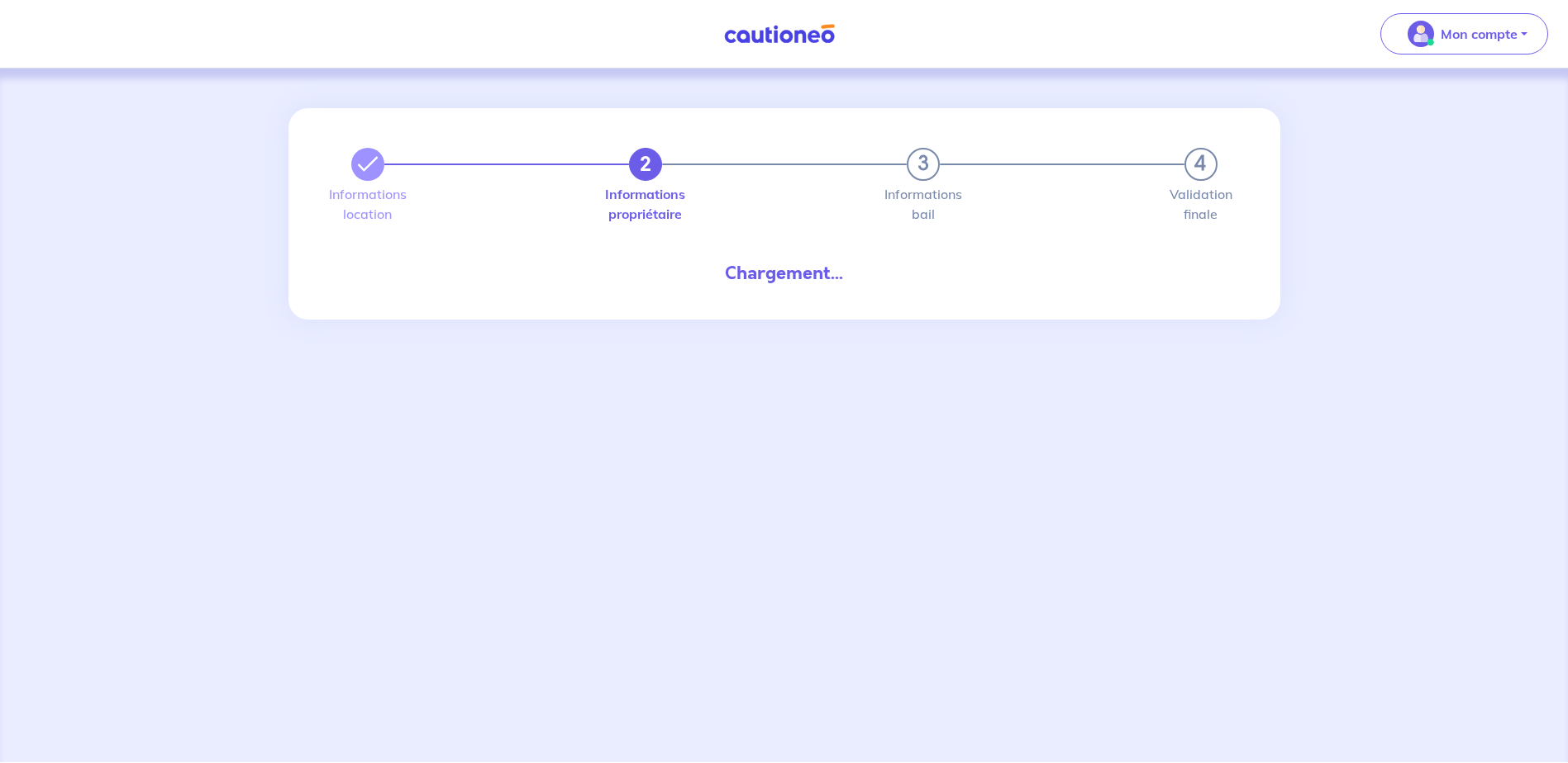
select select "FR"
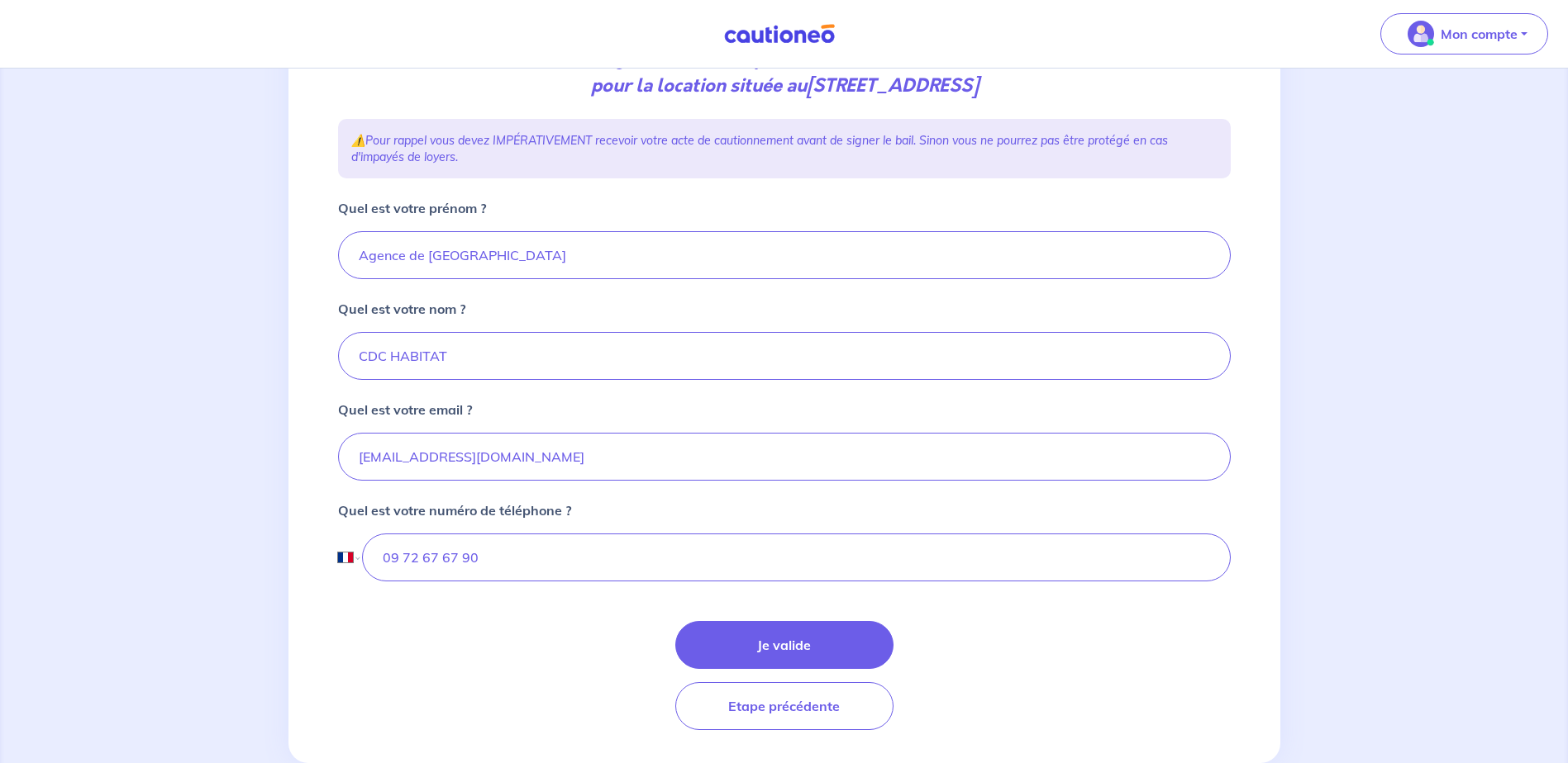
scroll to position [280, 0]
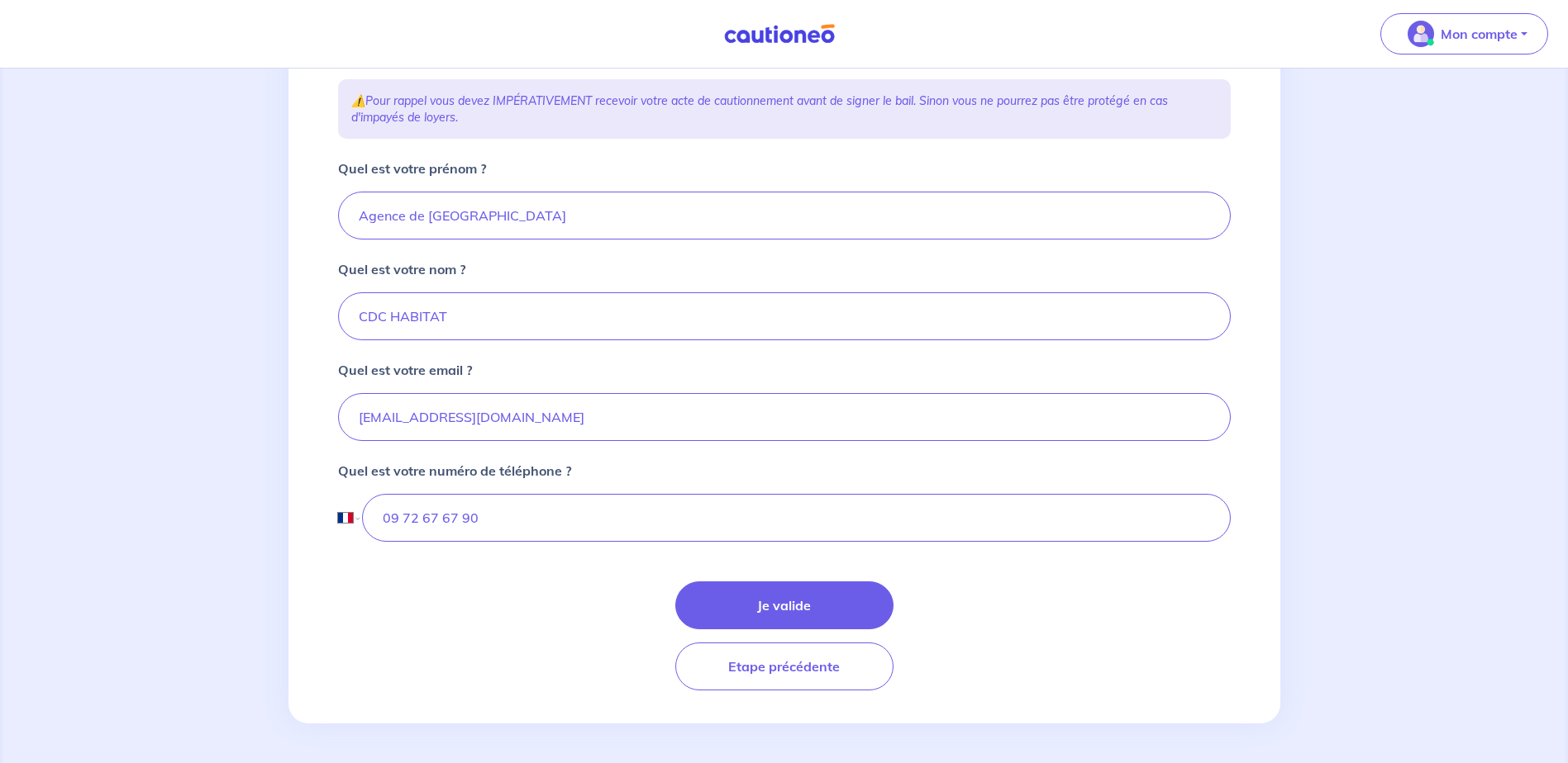
click at [784, 575] on form "Quel est votre prénom ? Agence de Montpellier Quel est votre nom ? CDC HABITAT …" at bounding box center [784, 424] width 893 height 532
click at [781, 604] on button "Je valide" at bounding box center [784, 605] width 219 height 48
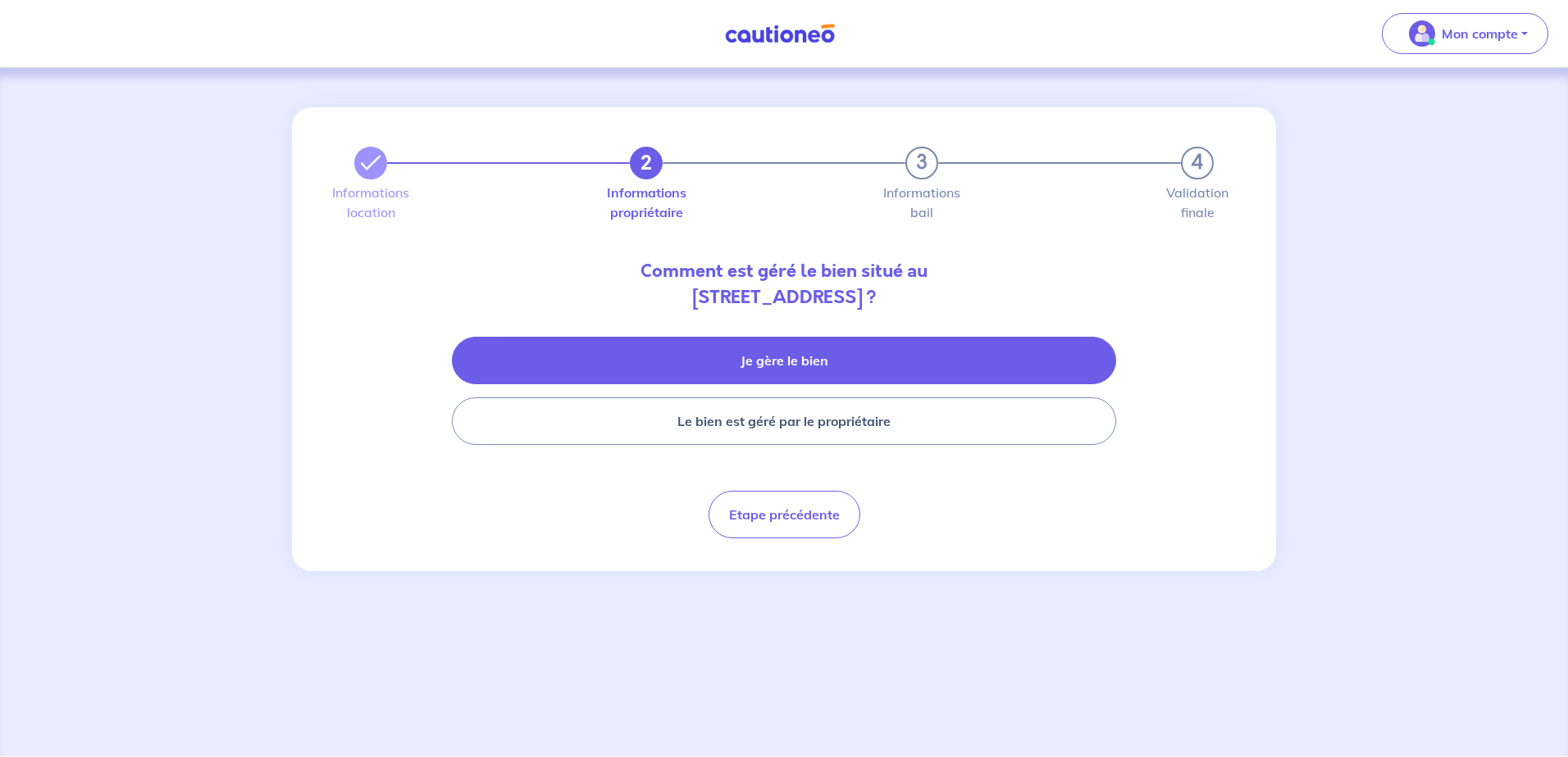
click at [673, 344] on button "Je gère le bien" at bounding box center [784, 361] width 664 height 48
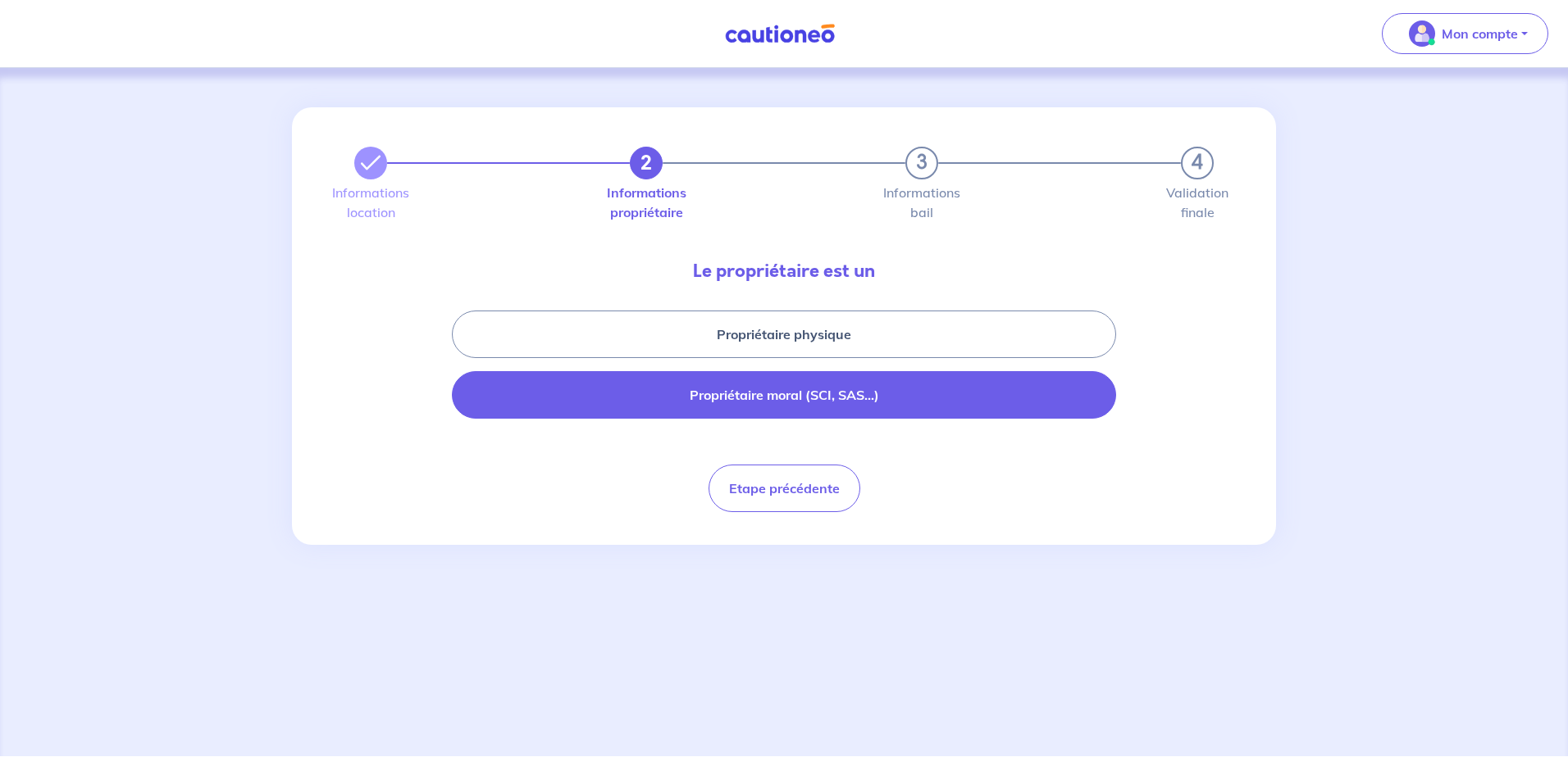
click at [660, 409] on button "Propriétaire moral (SCI, SAS...)" at bounding box center [784, 395] width 664 height 48
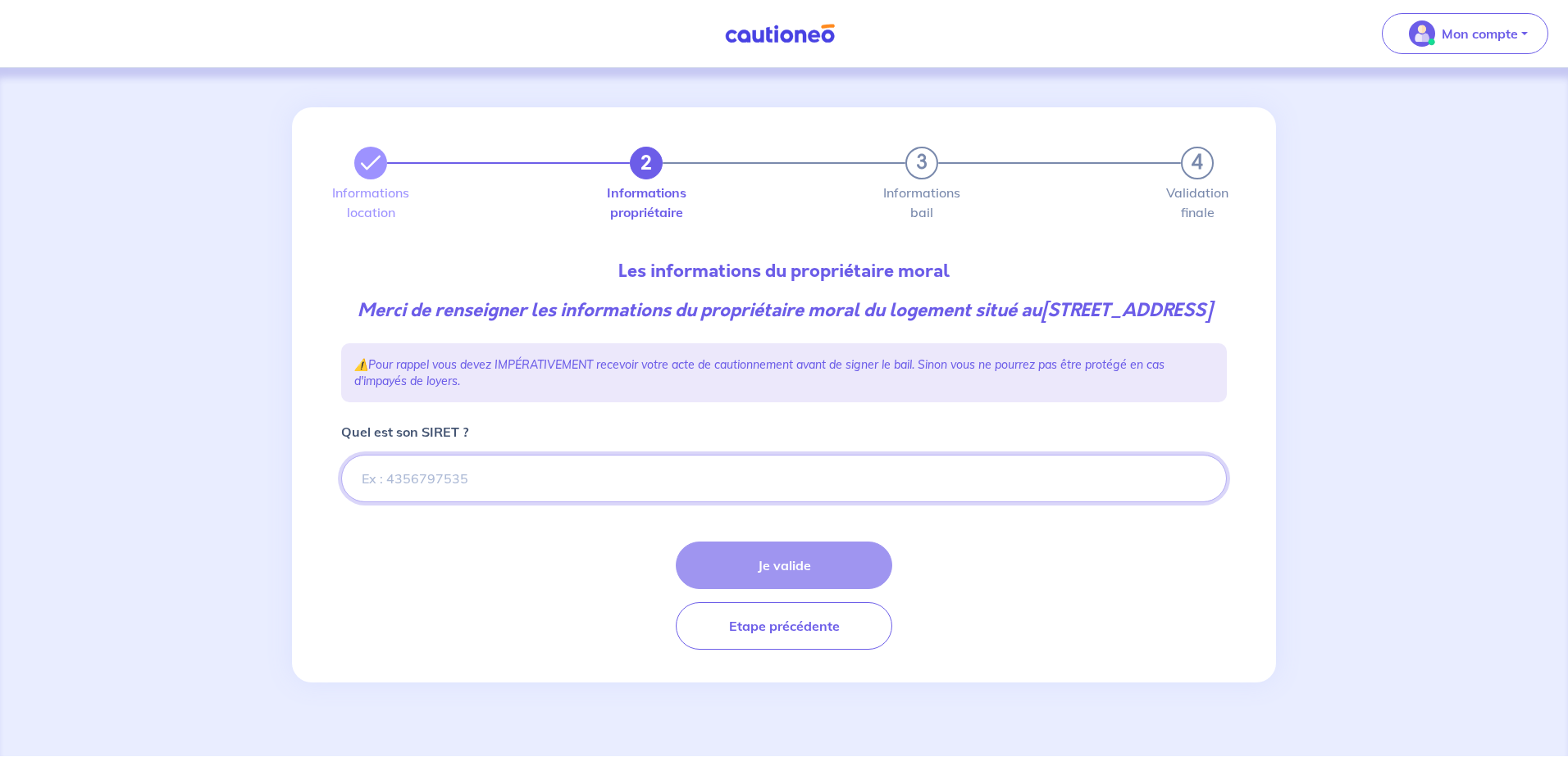
click at [542, 502] on input "Quel est son SIRET ?" at bounding box center [784, 478] width 886 height 48
click at [500, 502] on input "Quel est son SIRET ?" at bounding box center [784, 478] width 886 height 48
type input "47080116803039"
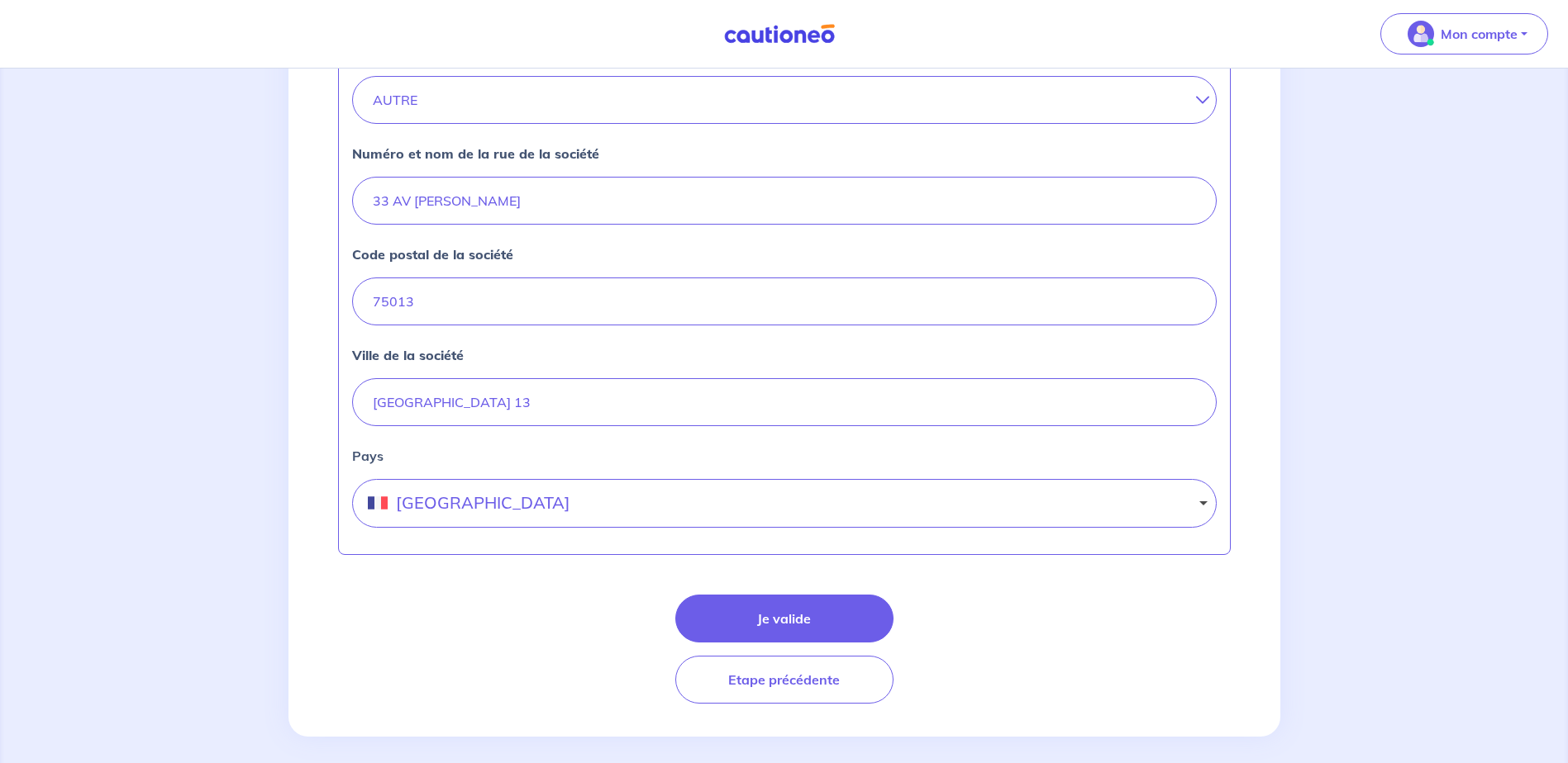
scroll to position [651, 0]
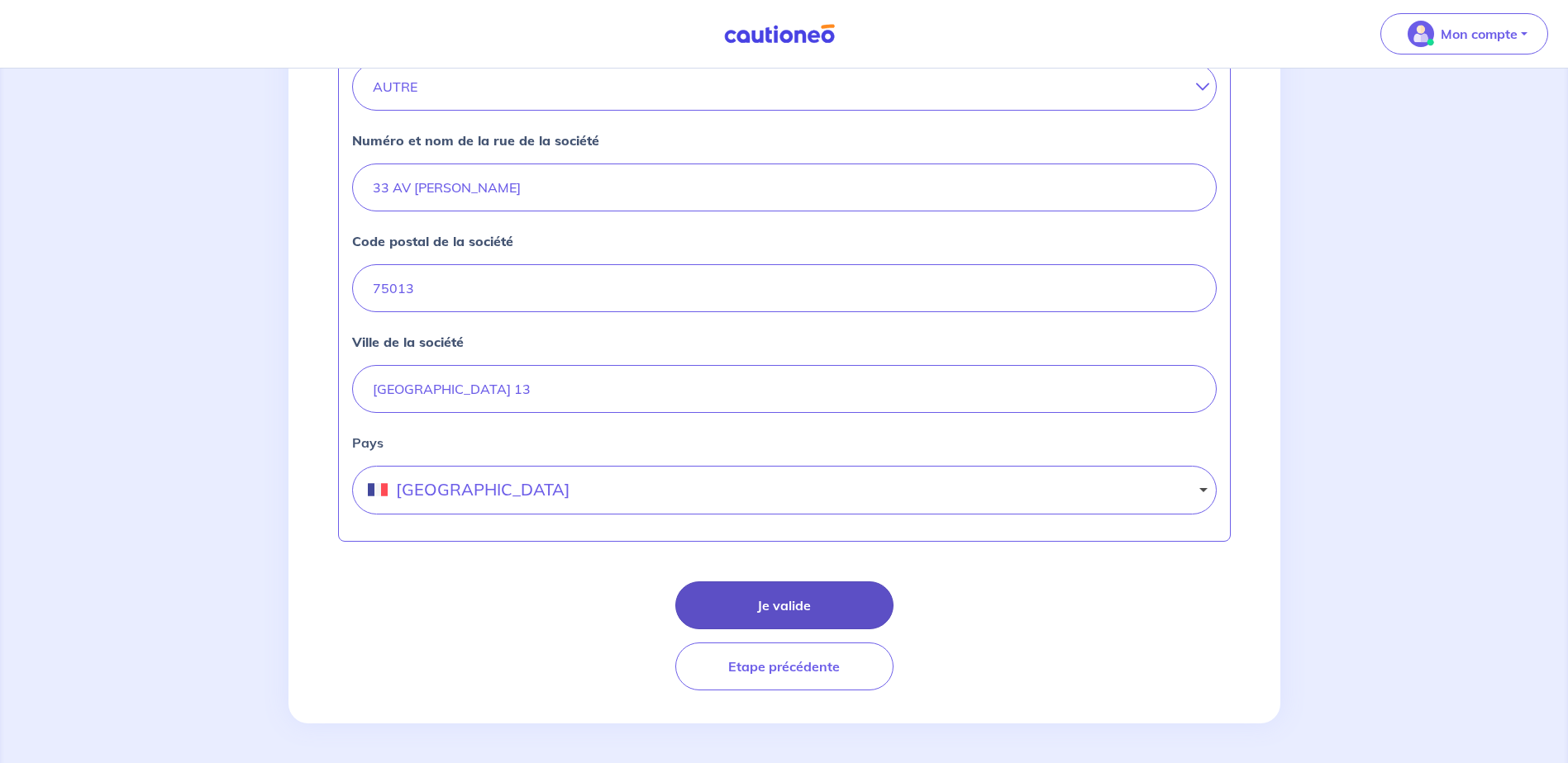
click at [760, 611] on button "Je valide" at bounding box center [784, 605] width 219 height 48
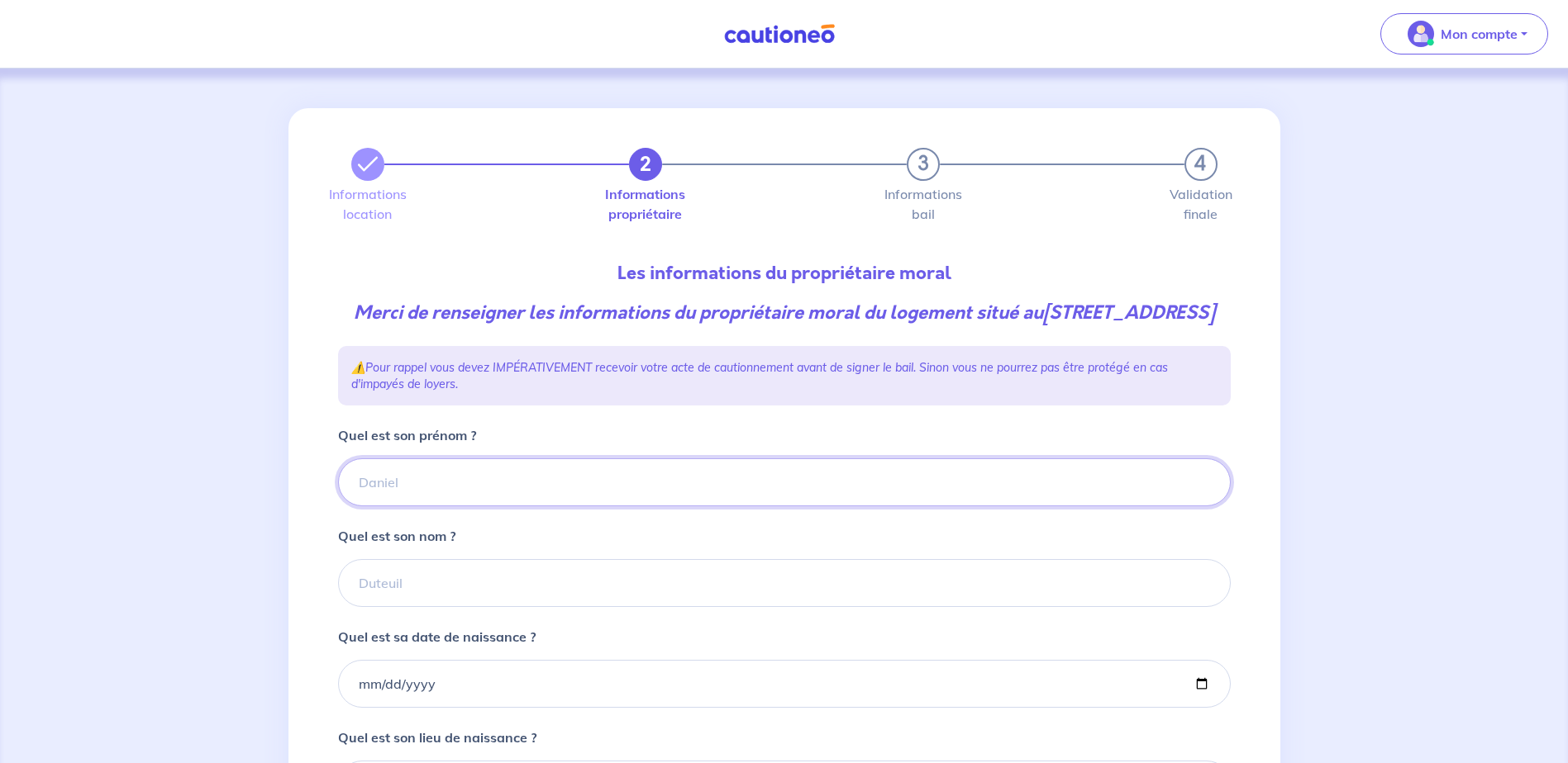
click at [449, 506] on input "Quel est son prénom ?" at bounding box center [784, 482] width 893 height 48
type input "CDC"
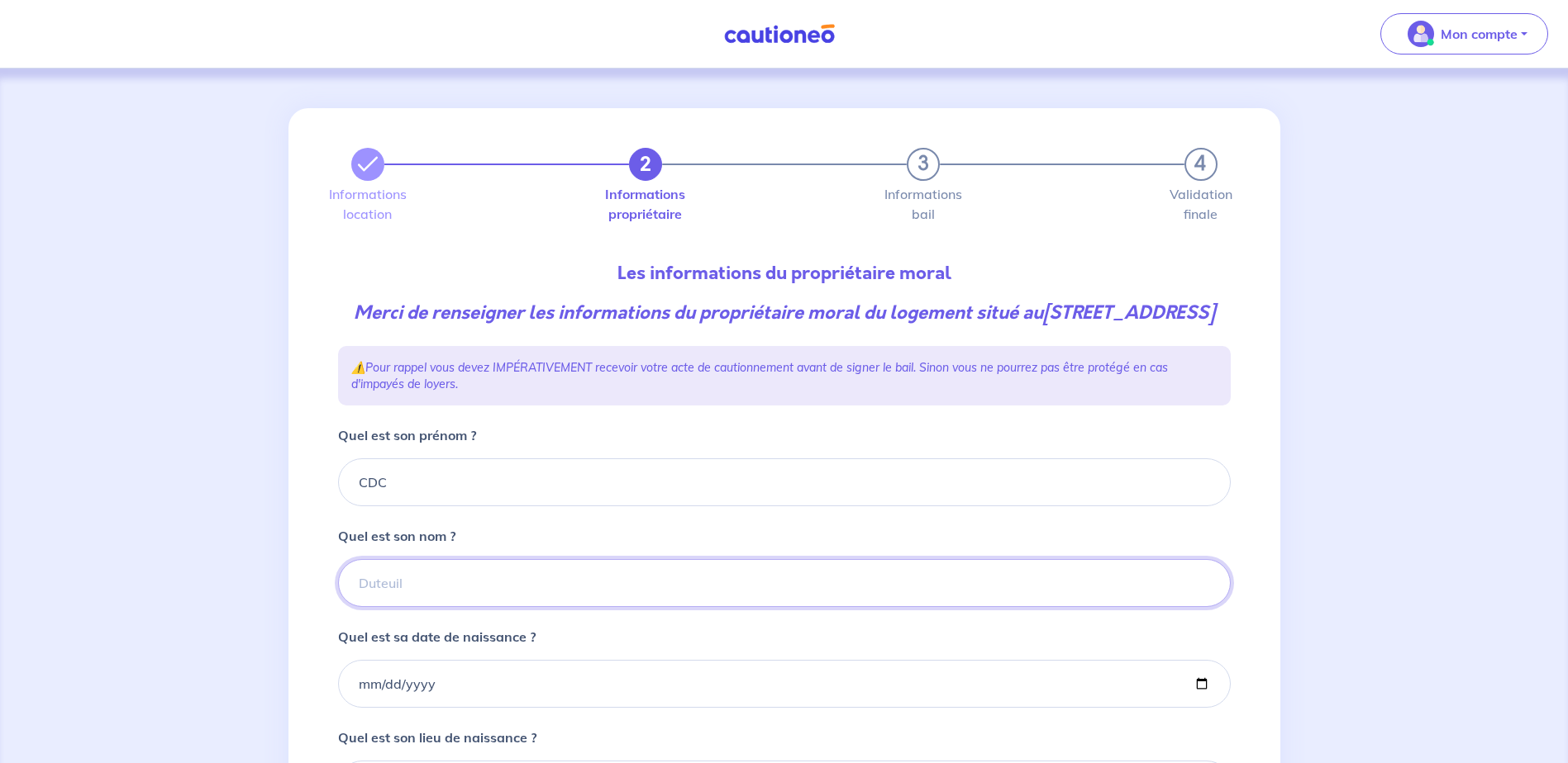
type input "HABITAT"
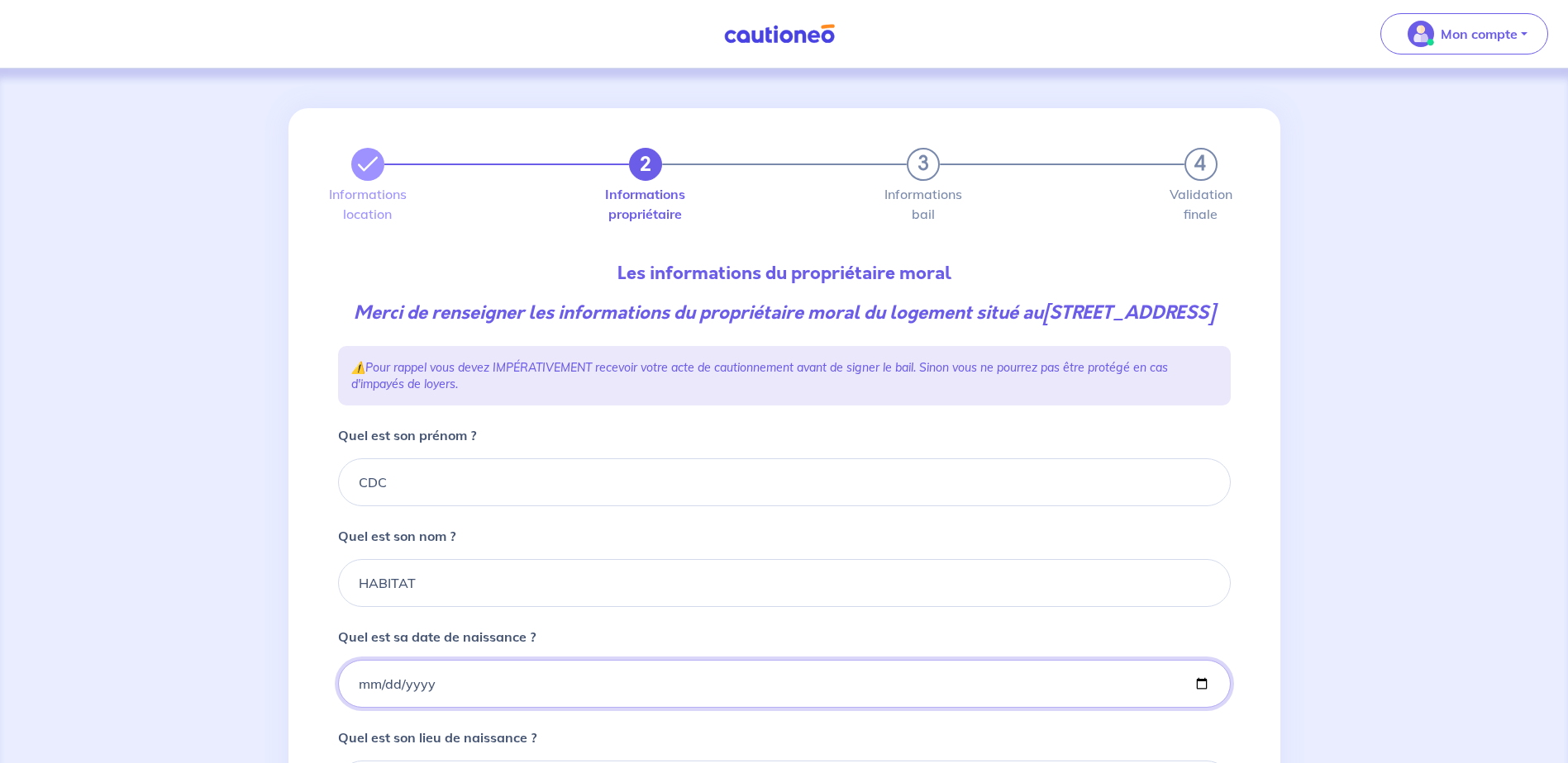
type input "1990-01-01"
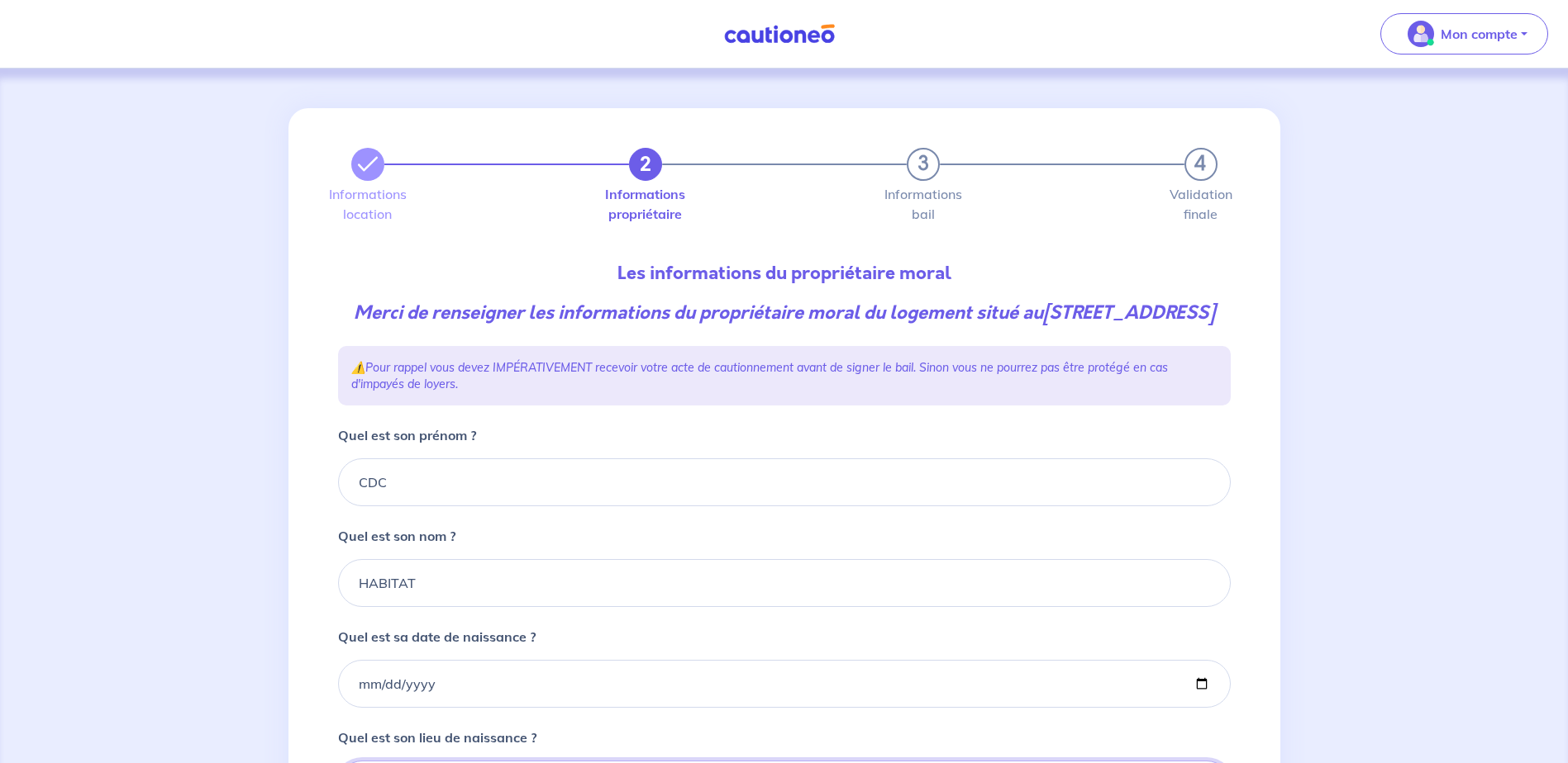
type input "Paris"
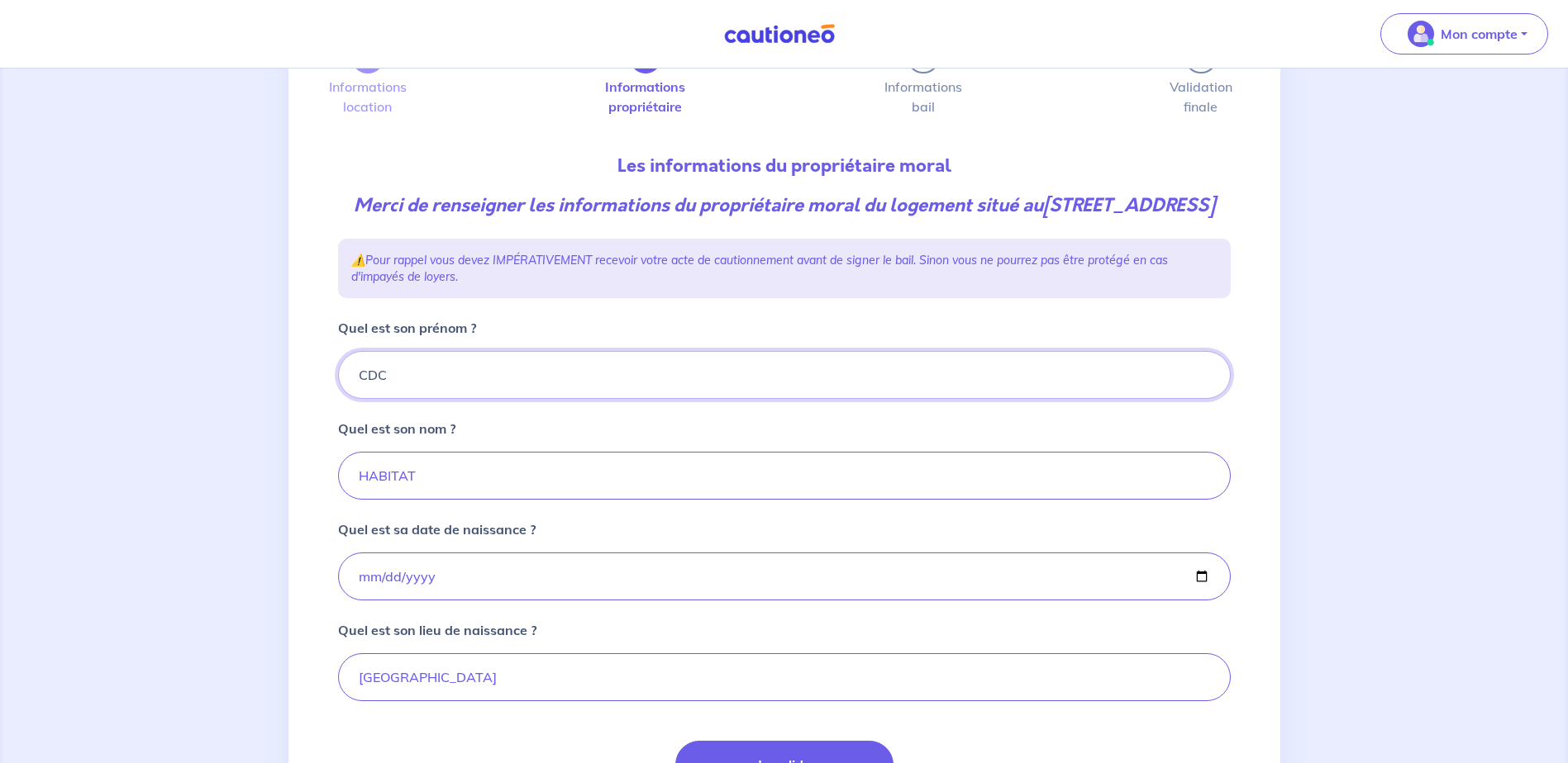
scroll to position [293, 0]
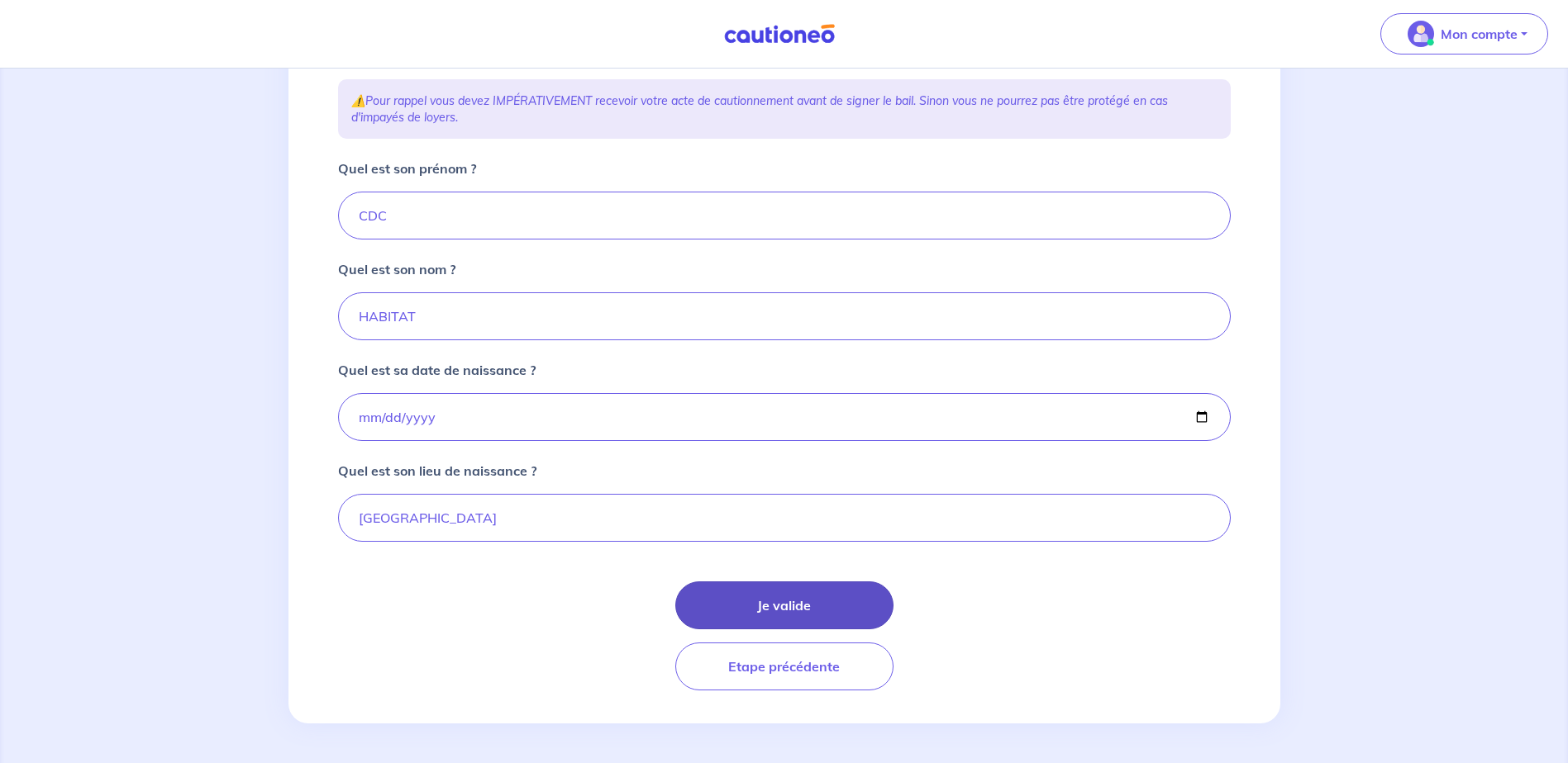
click at [859, 600] on button "Je valide" at bounding box center [784, 605] width 219 height 48
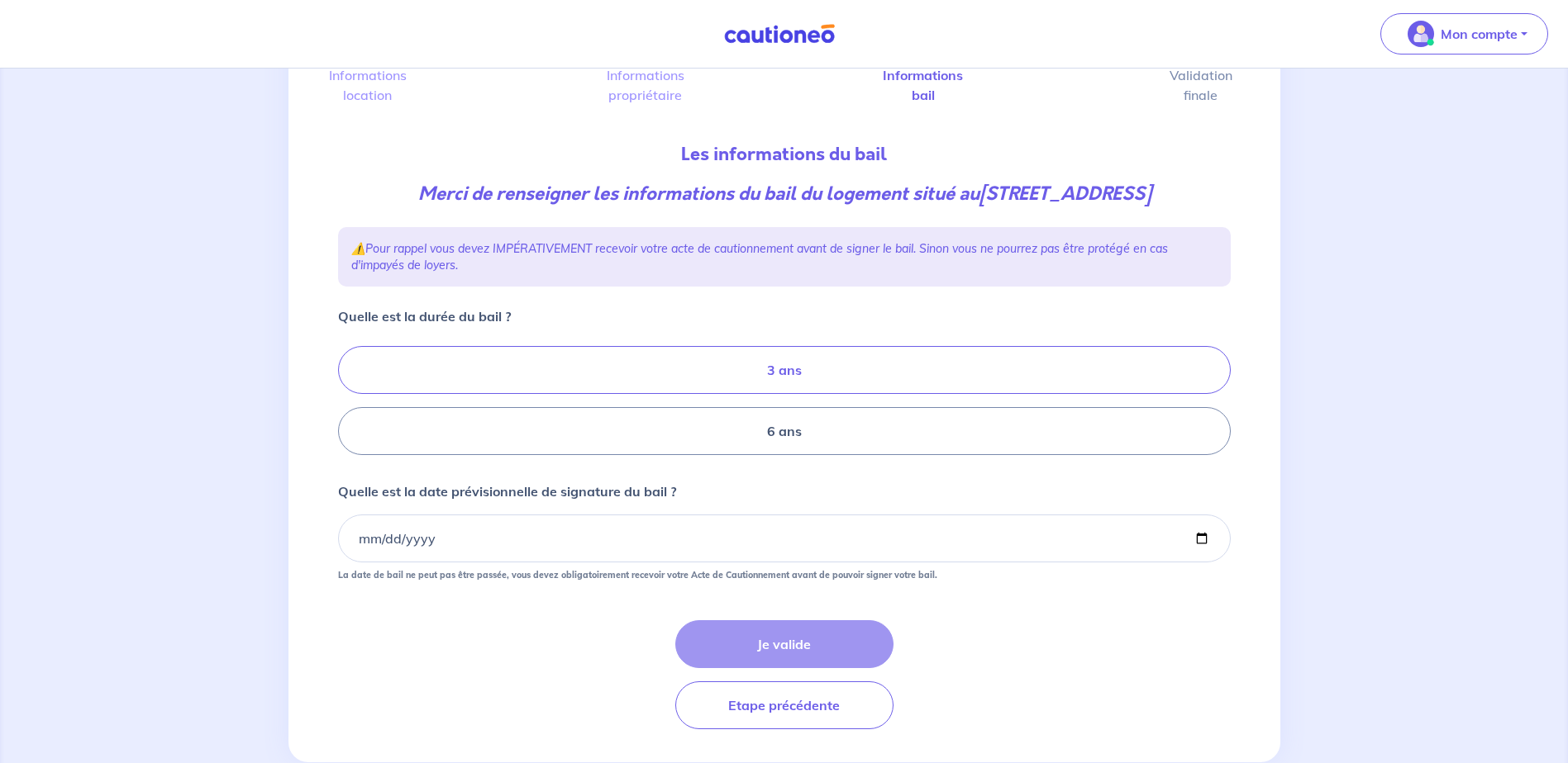
scroll to position [184, 0]
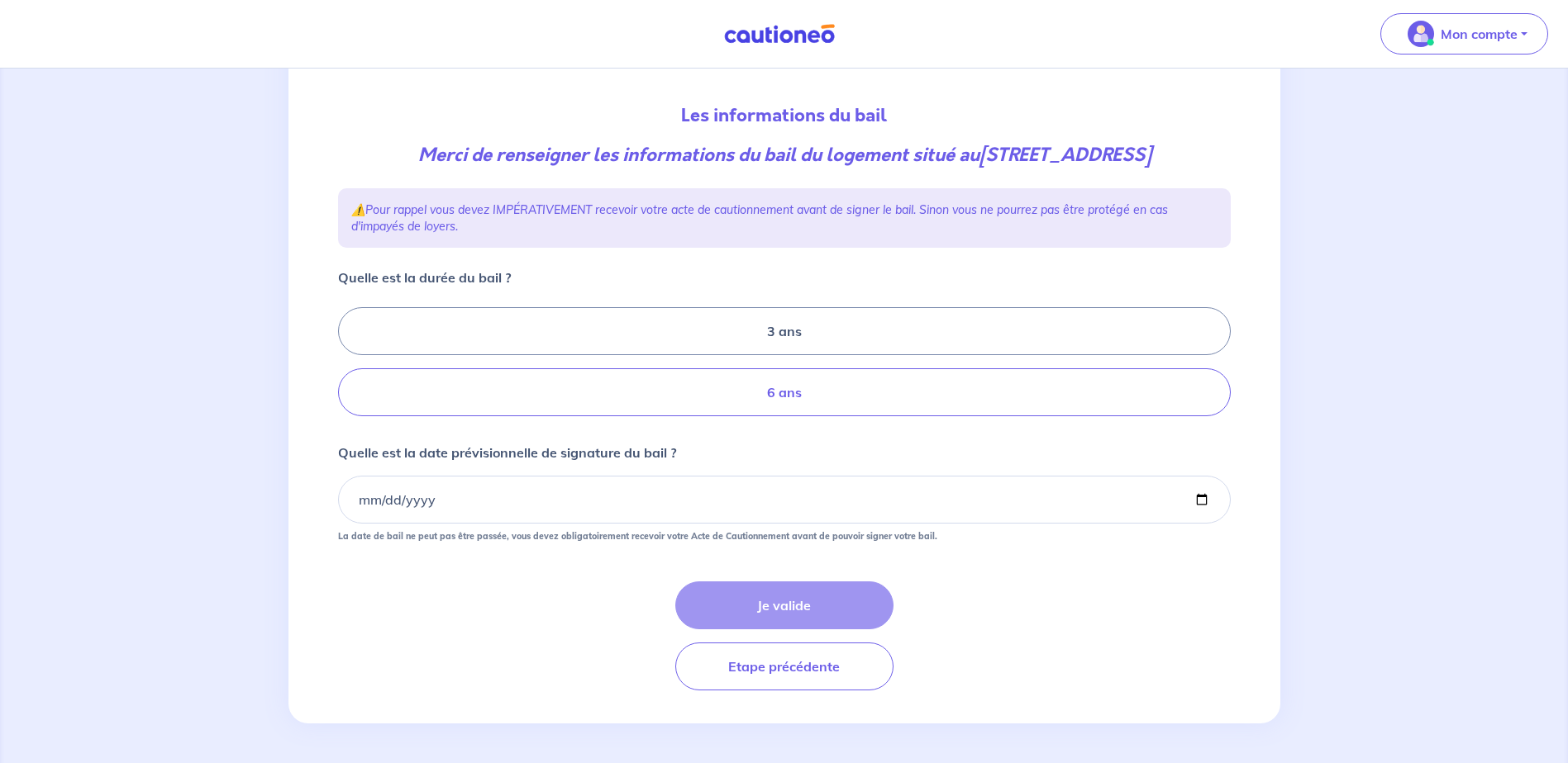
click at [404, 388] on label "6 ans" at bounding box center [784, 392] width 893 height 48
click at [349, 367] on input "6 ans" at bounding box center [343, 361] width 11 height 11
radio input "true"
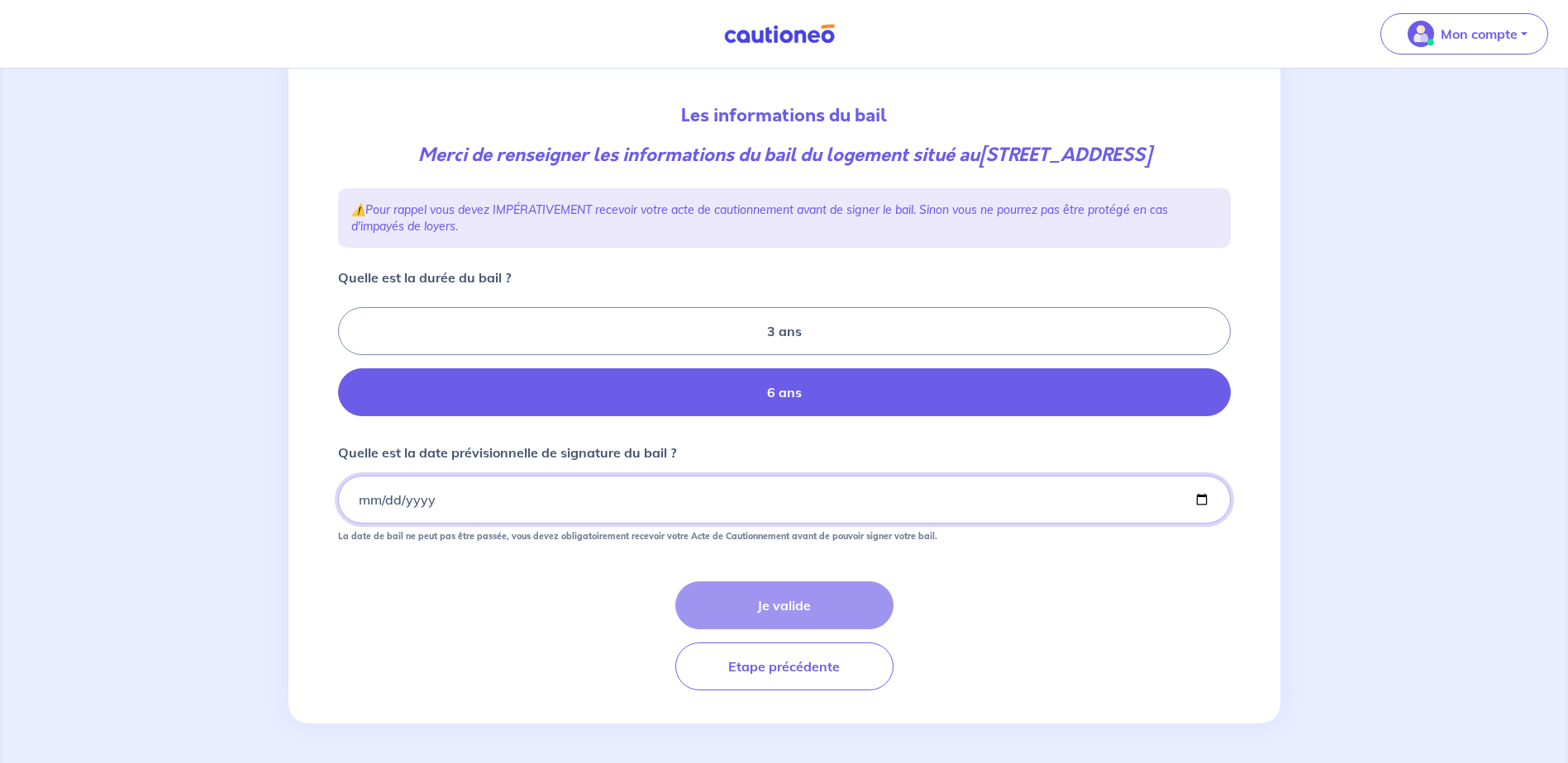
click at [381, 498] on input "Quelle est la date prévisionnelle de signature du bail ?" at bounding box center [784, 500] width 893 height 48
click at [458, 498] on input "Quelle est la date prévisionnelle de signature du bail ?" at bounding box center [784, 500] width 893 height 48
click at [412, 508] on input "Quelle est la date prévisionnelle de signature du bail ?" at bounding box center [784, 500] width 893 height 48
click at [362, 507] on input "Quelle est la date prévisionnelle de signature du bail ?" at bounding box center [784, 500] width 893 height 48
click at [1201, 503] on input "Quelle est la date prévisionnelle de signature du bail ?" at bounding box center [784, 500] width 893 height 48
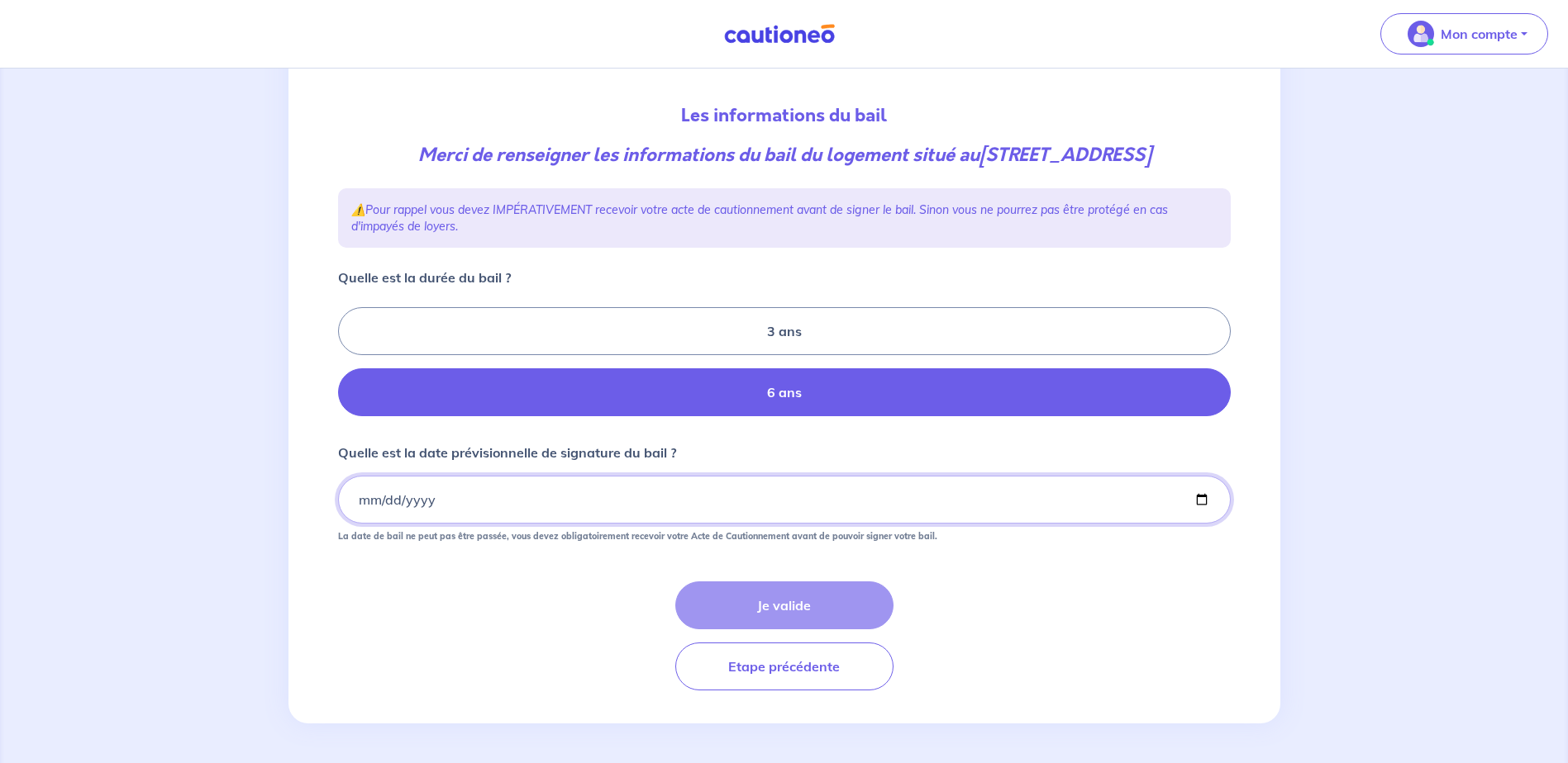
type input "2025-10-15"
click at [703, 613] on button "Je valide" at bounding box center [784, 605] width 219 height 48
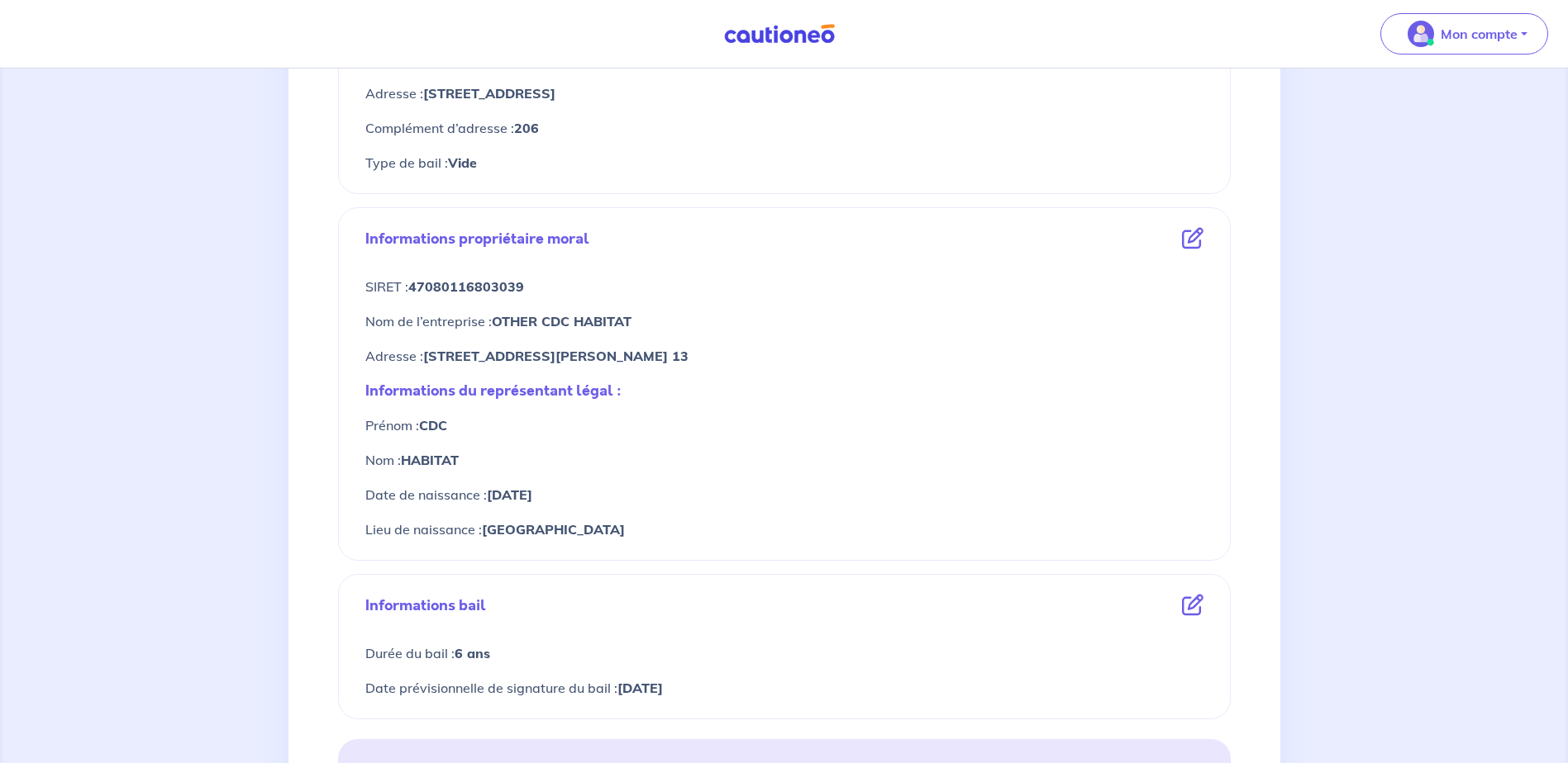
scroll to position [661, 0]
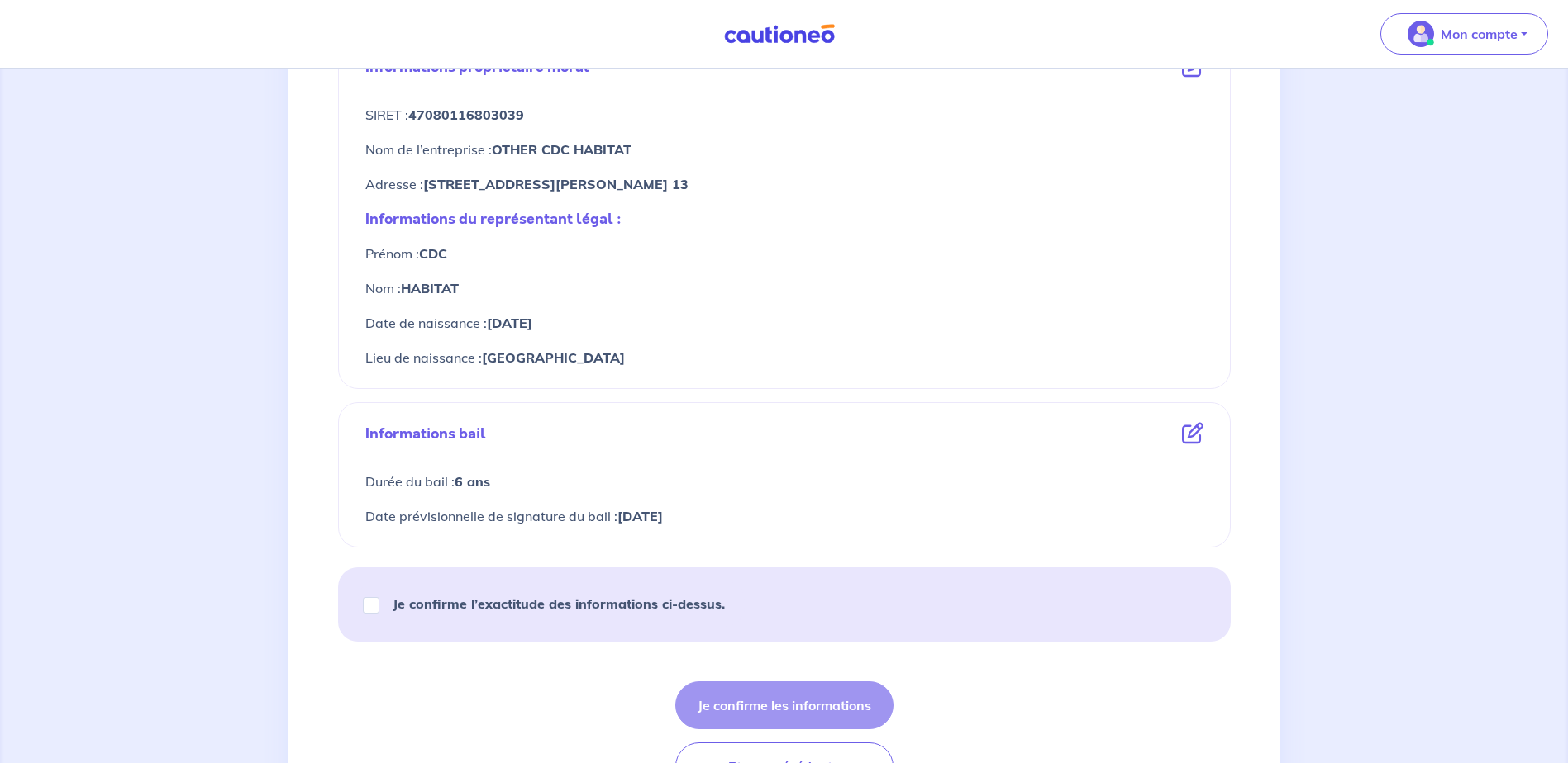
click at [352, 622] on div "Je confirme l’exactitude des informations ci-dessus." at bounding box center [784, 605] width 893 height 74
click at [364, 610] on input "Je confirme l’exactitude des informations ci-dessus." at bounding box center [370, 605] width 17 height 17
checkbox input "true"
click at [744, 689] on button "Je confirme les informations" at bounding box center [784, 705] width 219 height 48
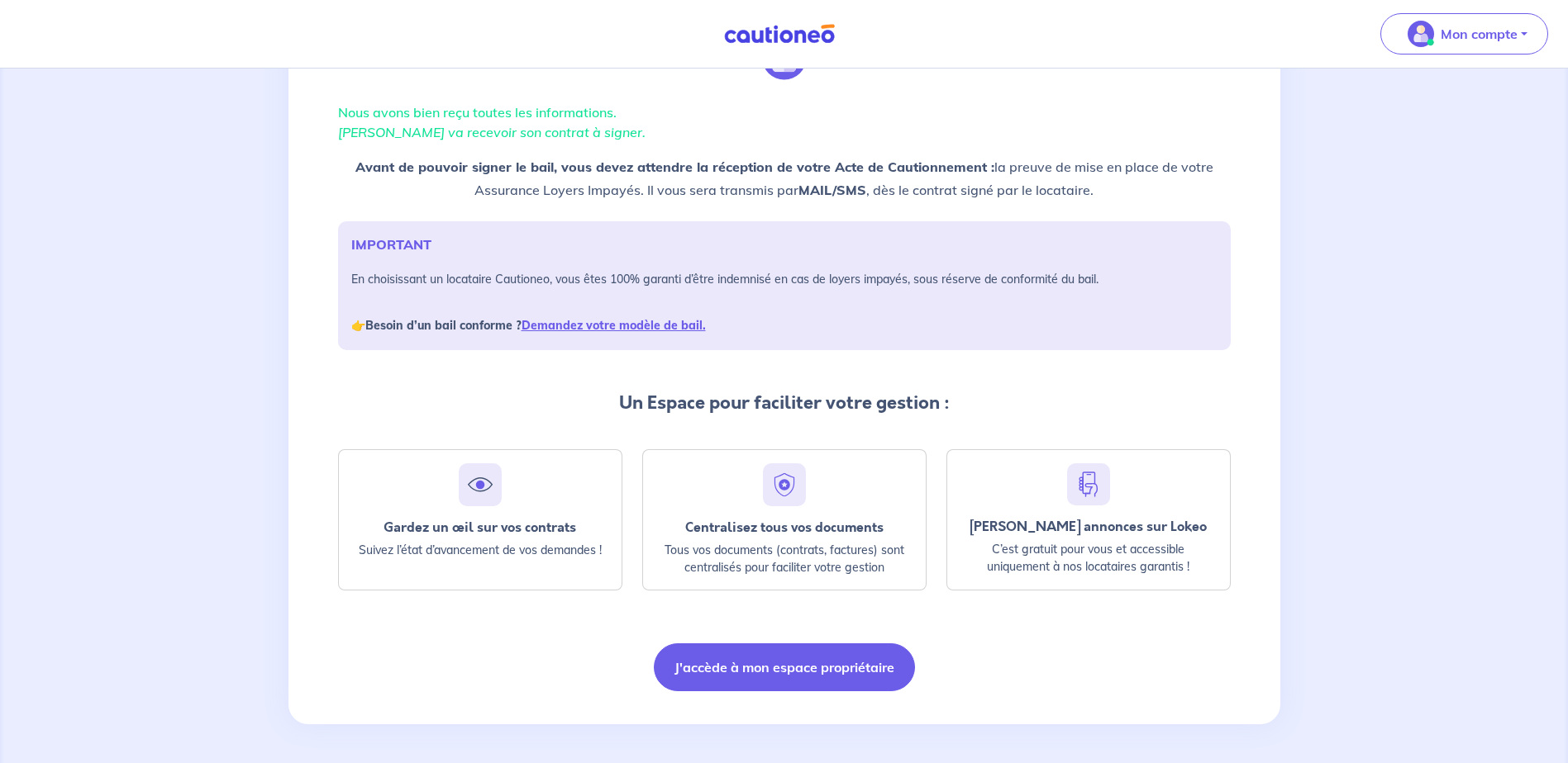
scroll to position [96, 0]
click at [671, 653] on button "J'accède à mon espace propriétaire" at bounding box center [784, 666] width 262 height 48
